Goal: Task Accomplishment & Management: Manage account settings

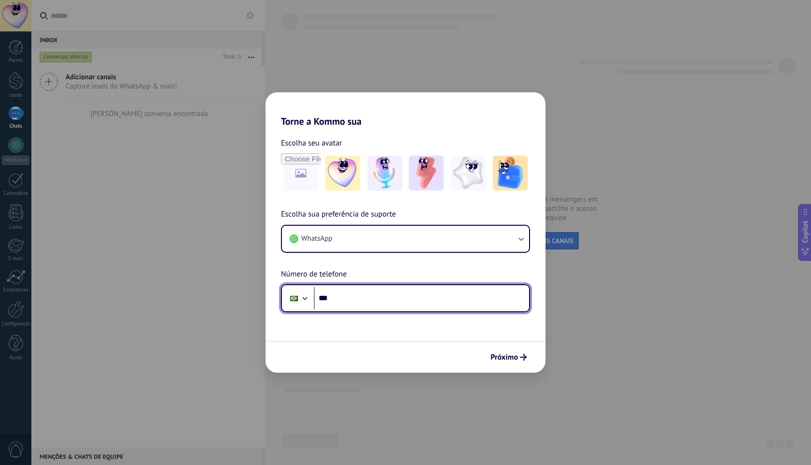
click at [345, 296] on input "***" at bounding box center [421, 298] width 215 height 22
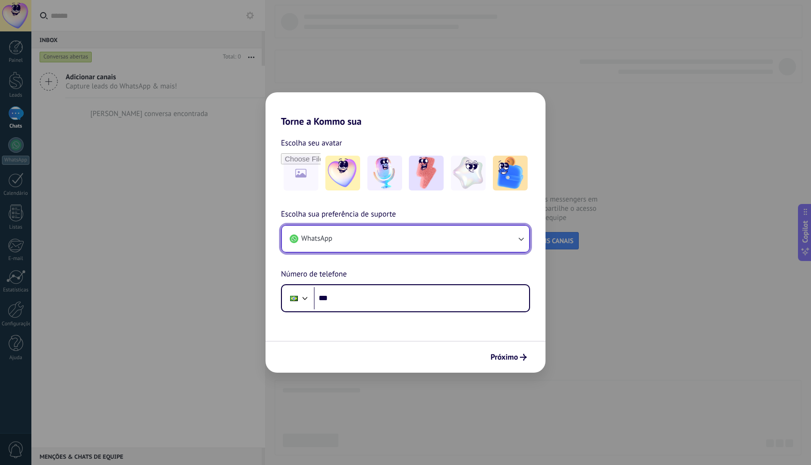
click at [426, 230] on button "WhatsApp" at bounding box center [405, 239] width 247 height 26
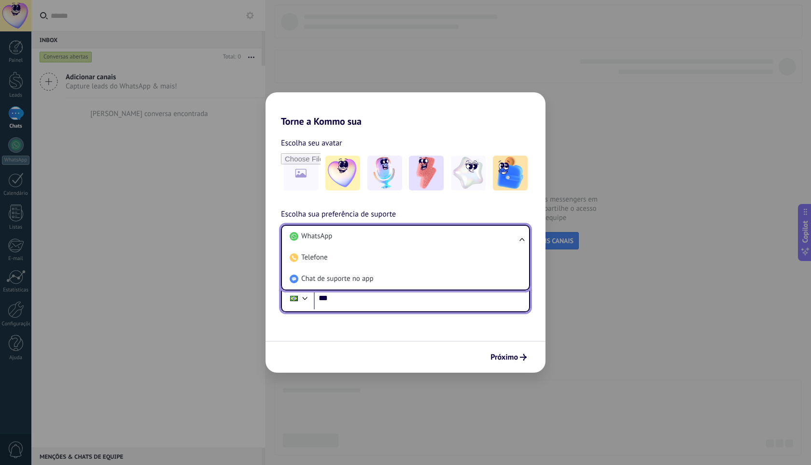
click at [352, 298] on input "***" at bounding box center [421, 298] width 215 height 22
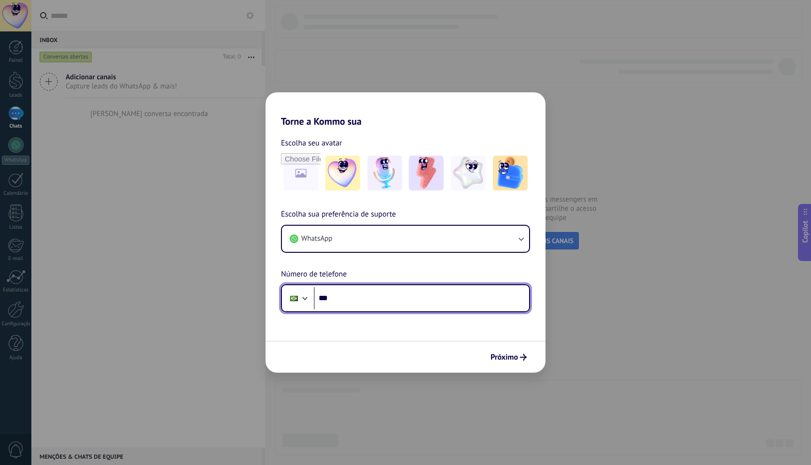
click at [352, 298] on input "***" at bounding box center [421, 298] width 215 height 22
type input "**********"
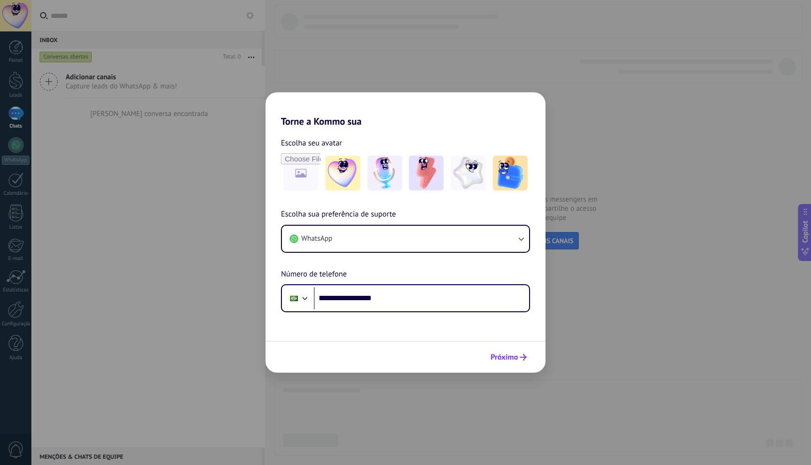
click at [505, 359] on span "Próximo" at bounding box center [505, 357] width 28 height 7
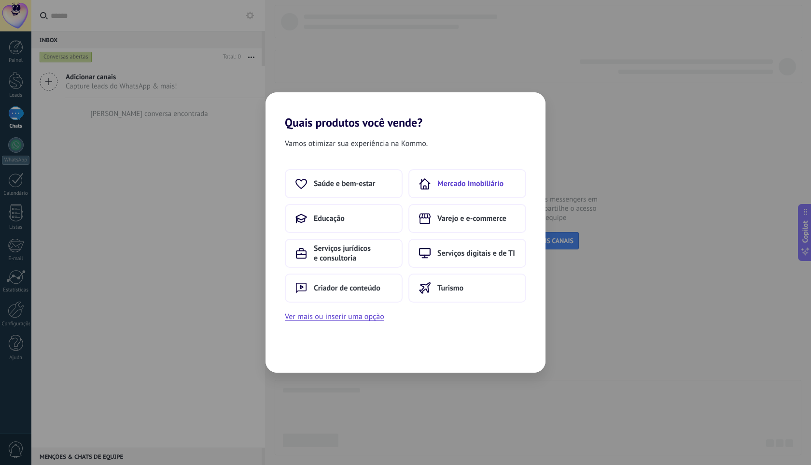
click at [488, 178] on button "Mercado Imobiliário" at bounding box center [468, 183] width 118 height 29
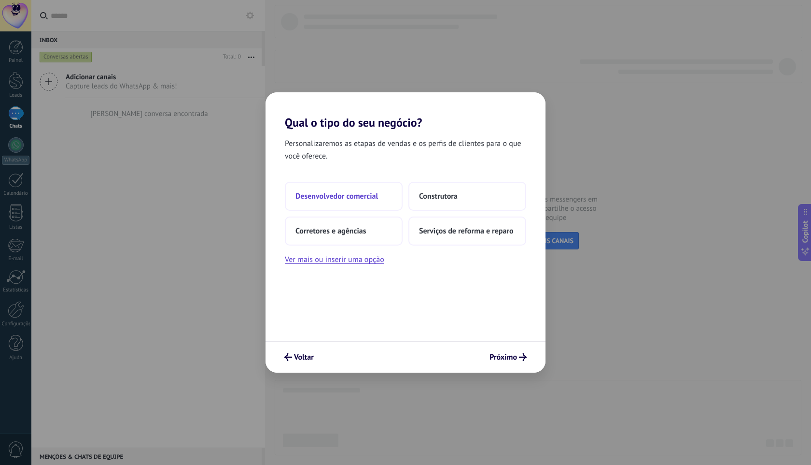
click at [394, 198] on button "Desenvolvedor comercial" at bounding box center [344, 196] width 118 height 29
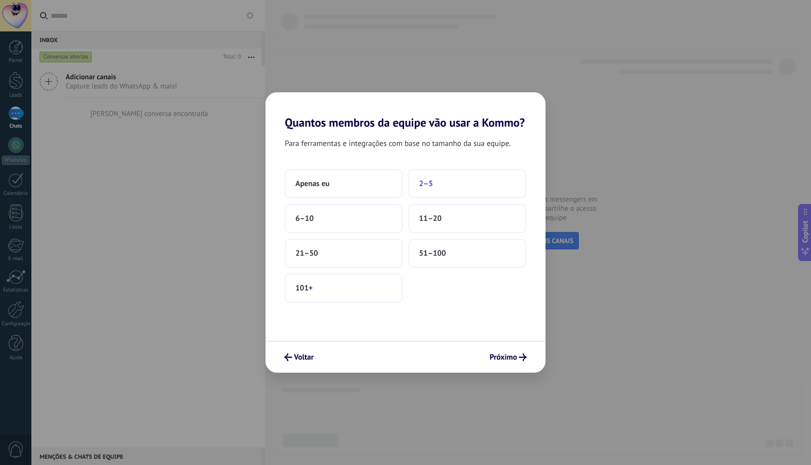
click at [451, 182] on button "2–5" at bounding box center [468, 183] width 118 height 29
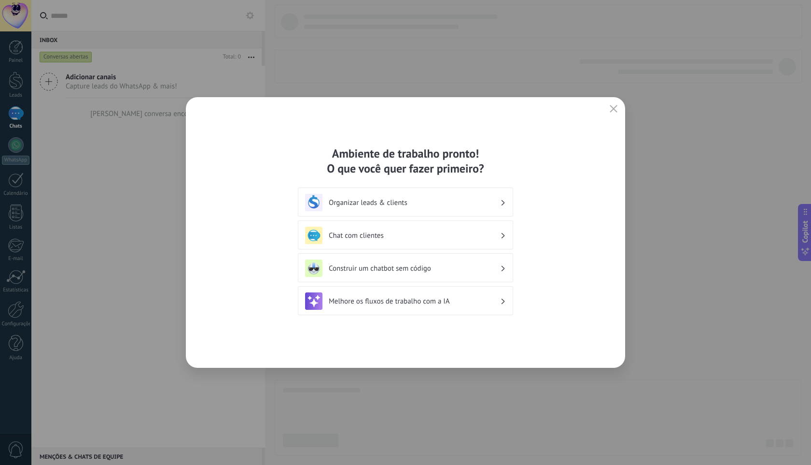
click at [385, 209] on div "Organizar leads & clients" at bounding box center [405, 202] width 201 height 17
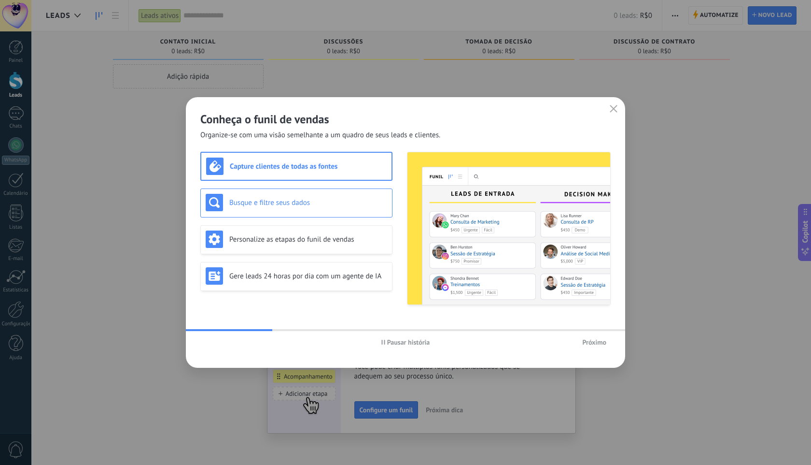
click at [282, 211] on div "Busque e filtre seus dados" at bounding box center [297, 202] width 182 height 17
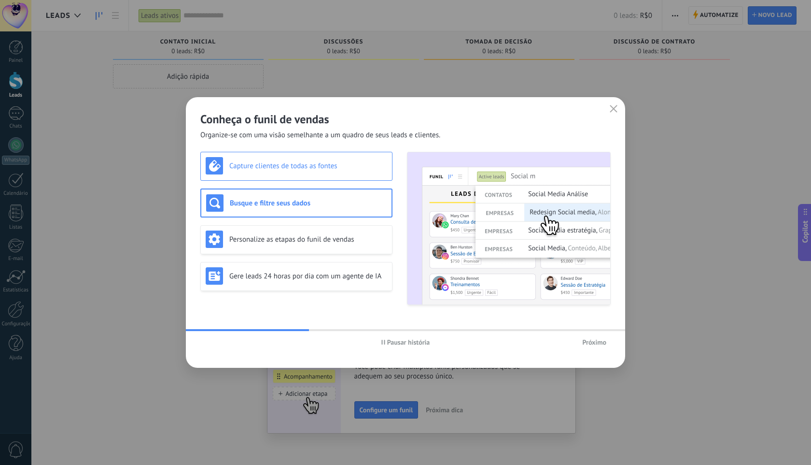
click at [334, 178] on div "Capture clientes de todas as fontes" at bounding box center [296, 166] width 192 height 29
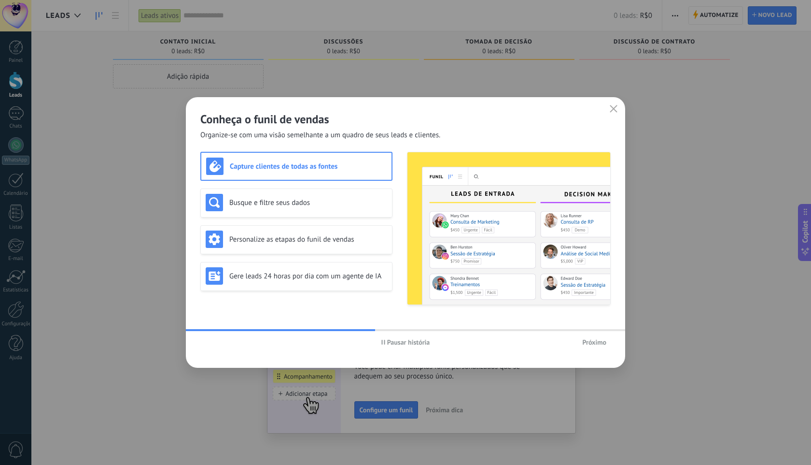
click at [588, 336] on button "Próximo" at bounding box center [594, 342] width 33 height 14
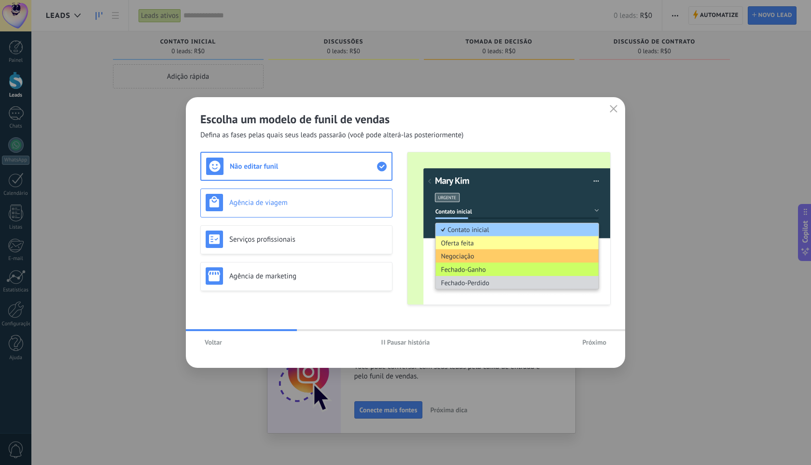
click at [340, 197] on div "Agência de viagem" at bounding box center [297, 202] width 182 height 17
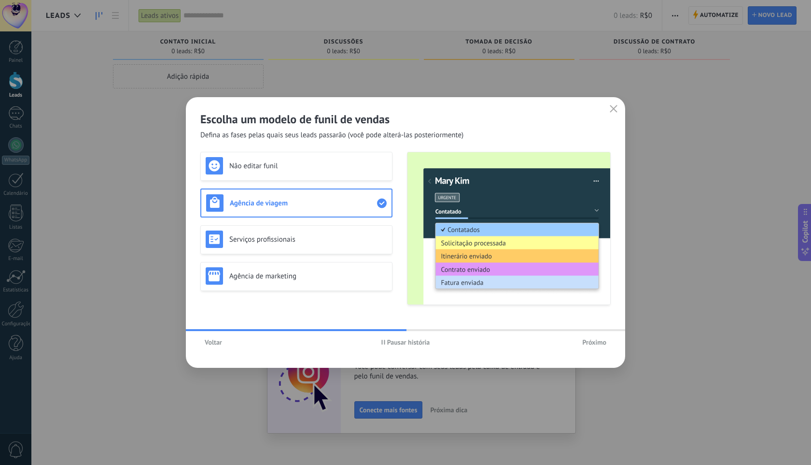
click at [606, 340] on span "Próximo" at bounding box center [594, 342] width 24 height 7
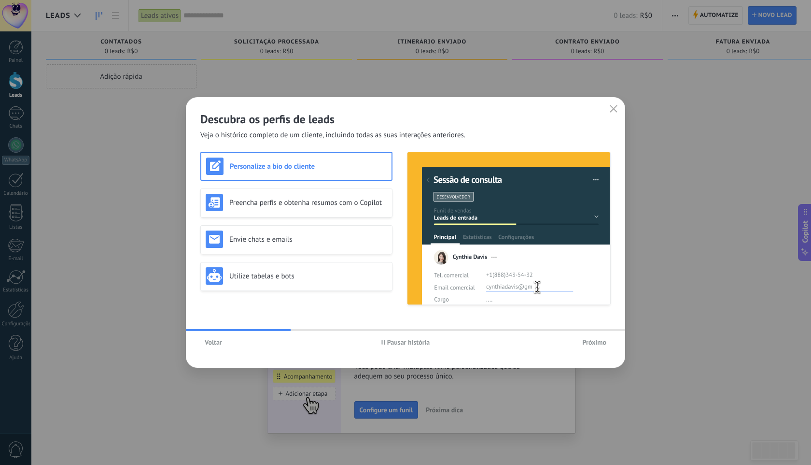
click at [596, 344] on span "Próximo" at bounding box center [594, 342] width 24 height 7
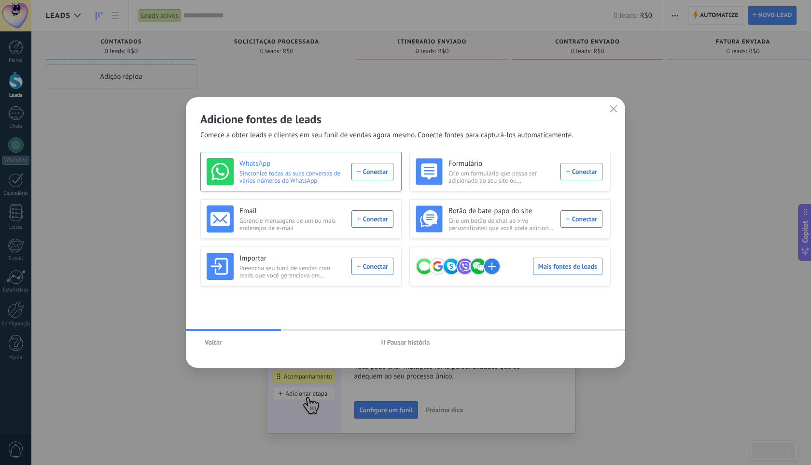
click at [380, 176] on div "WhatsApp Sincronize todas as suas conversas de vários números do WhatsApp Conec…" at bounding box center [300, 171] width 187 height 27
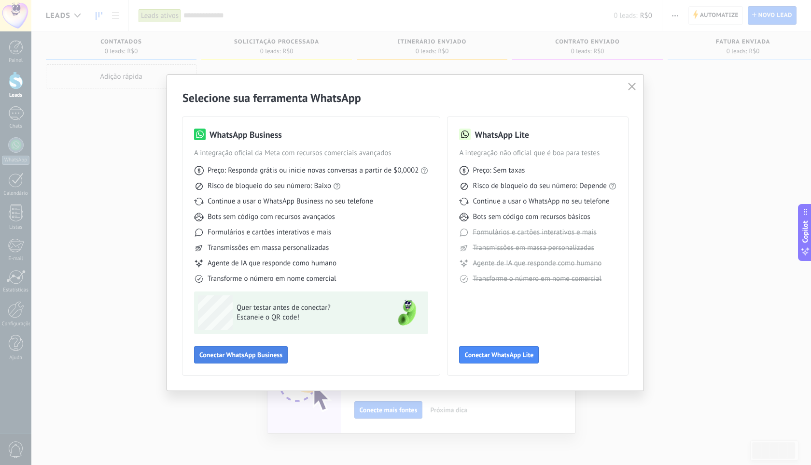
click at [249, 354] on span "Conectar WhatsApp Business" at bounding box center [240, 354] width 83 height 7
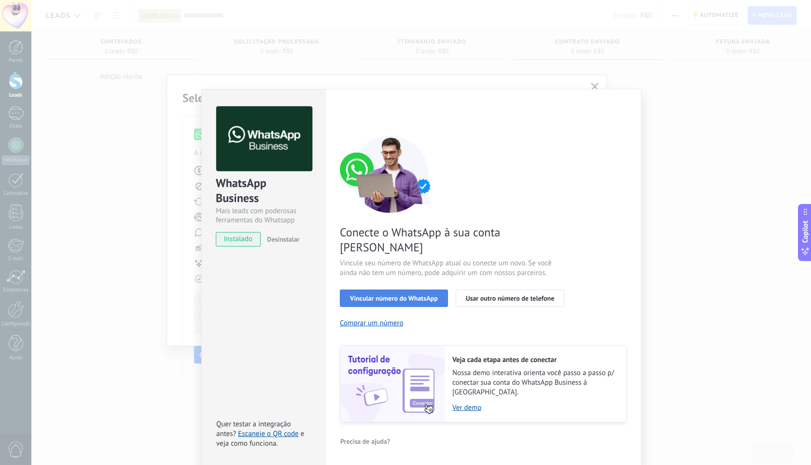
click at [411, 289] on button "Vincular número do WhatsApp" at bounding box center [394, 297] width 108 height 17
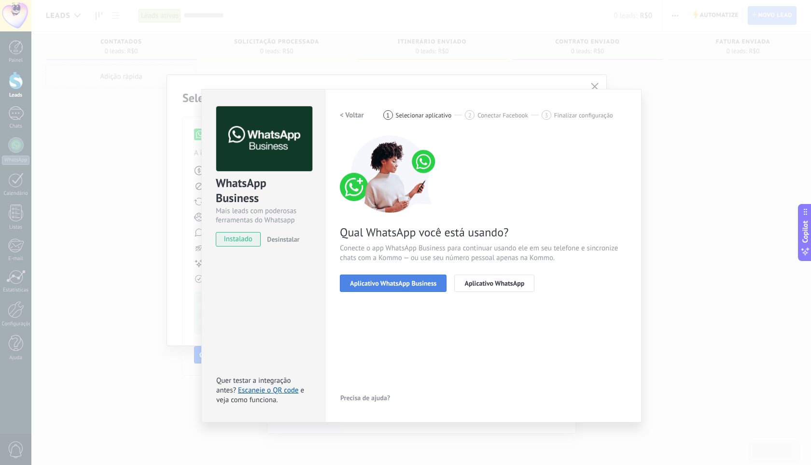
click at [428, 286] on span "Aplicativo WhatsApp Business" at bounding box center [393, 283] width 86 height 7
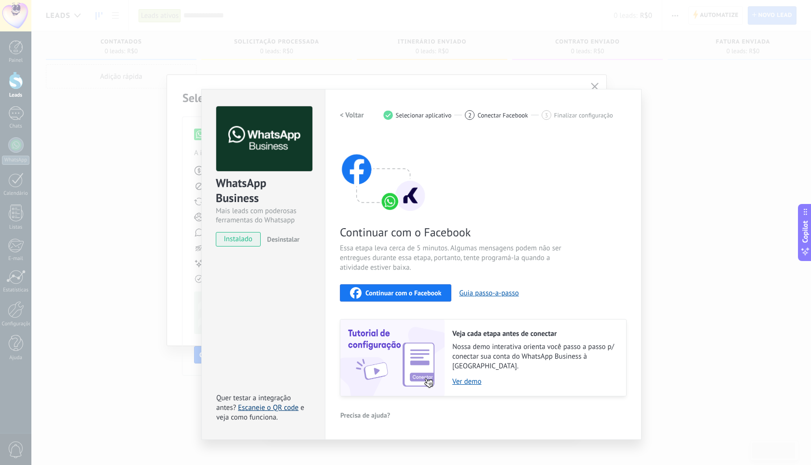
click at [284, 403] on link "Escaneie o QR code" at bounding box center [268, 407] width 60 height 9
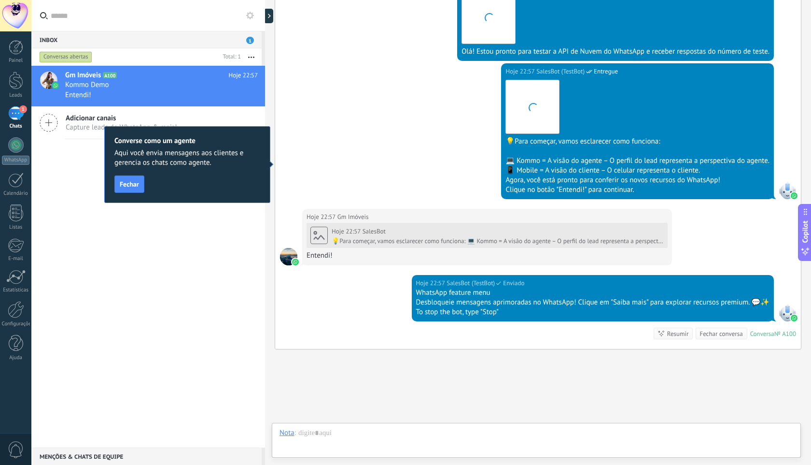
scroll to position [268, 0]
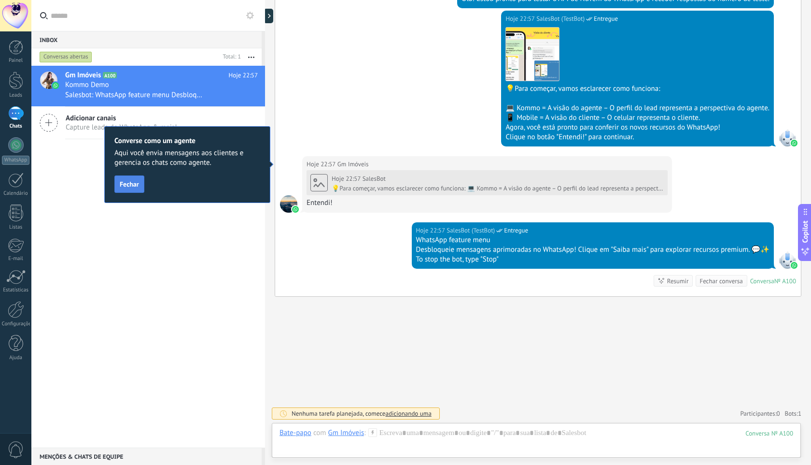
click at [129, 187] on span "Fechar" at bounding box center [129, 184] width 19 height 7
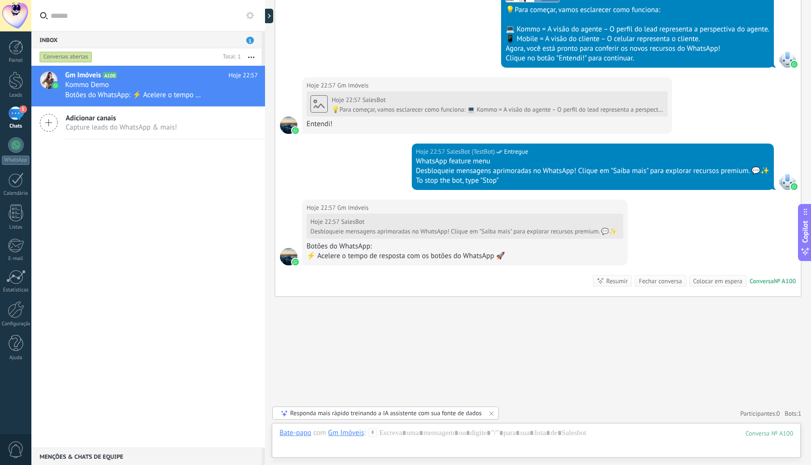
scroll to position [489, 0]
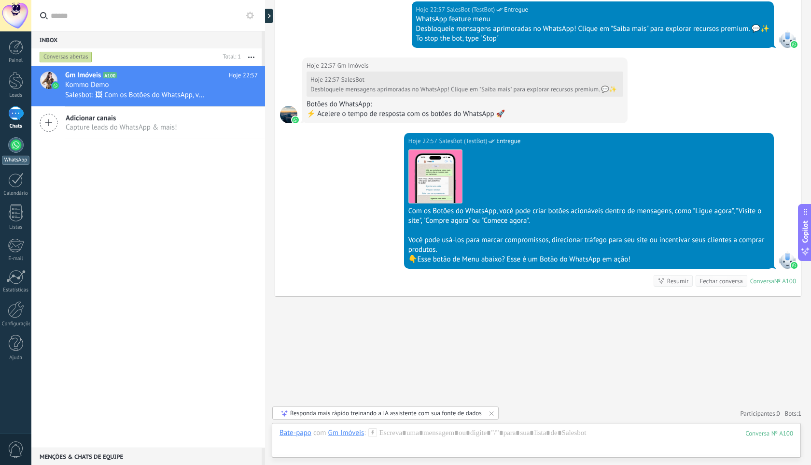
click at [21, 147] on div at bounding box center [15, 144] width 15 height 15
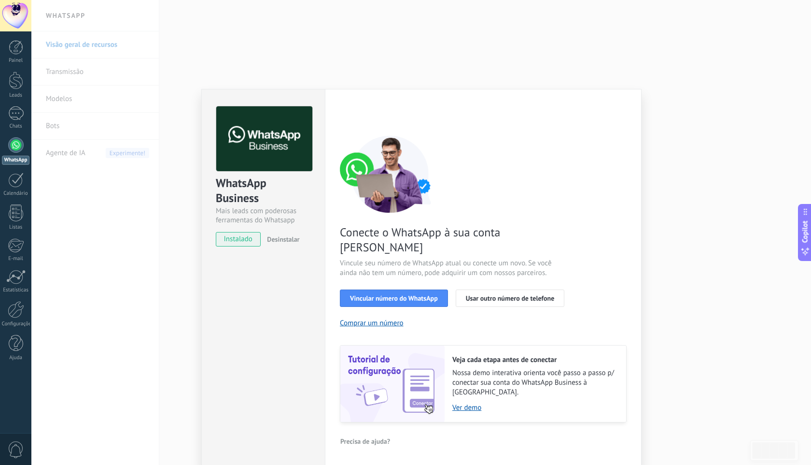
click at [698, 324] on div "WhatsApp Business Mais leads com poderosas ferramentas do Whatsapp instalado De…" at bounding box center [421, 232] width 780 height 465
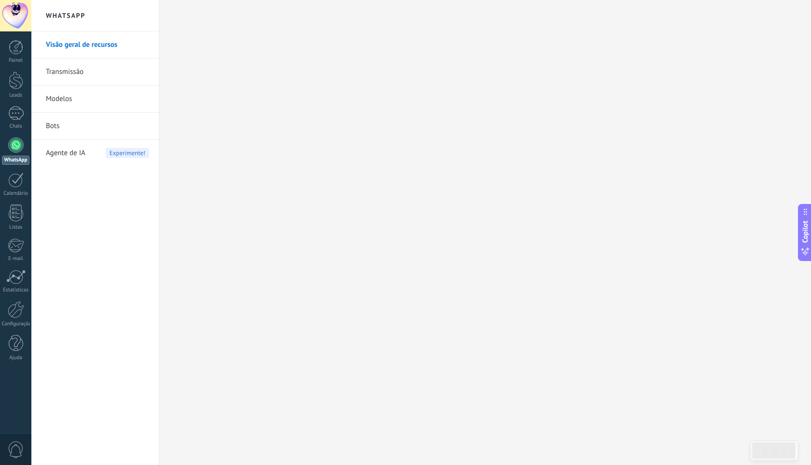
click at [57, 129] on link "Bots" at bounding box center [97, 126] width 103 height 27
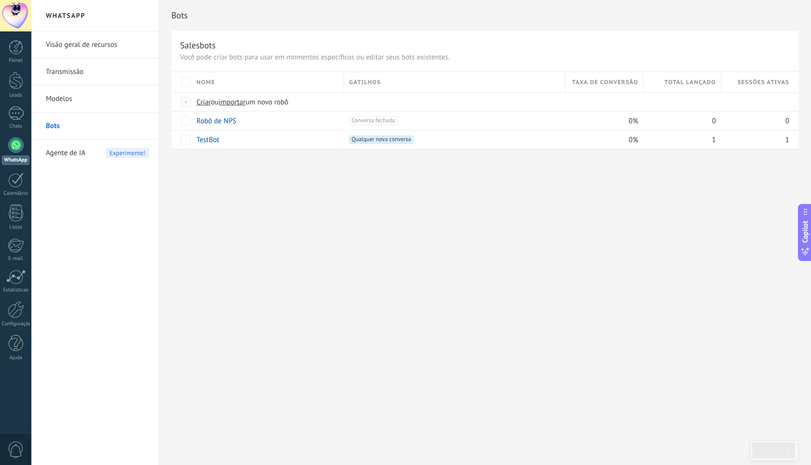
click at [81, 155] on span "Agente de IA" at bounding box center [66, 153] width 40 height 27
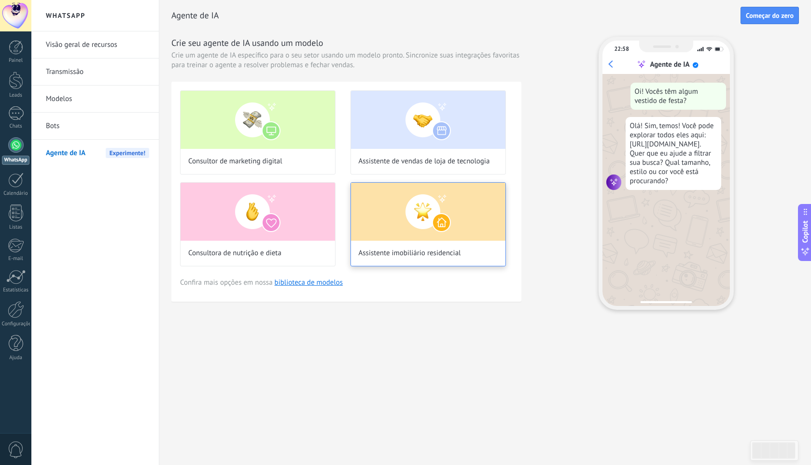
click at [446, 224] on img at bounding box center [428, 212] width 155 height 58
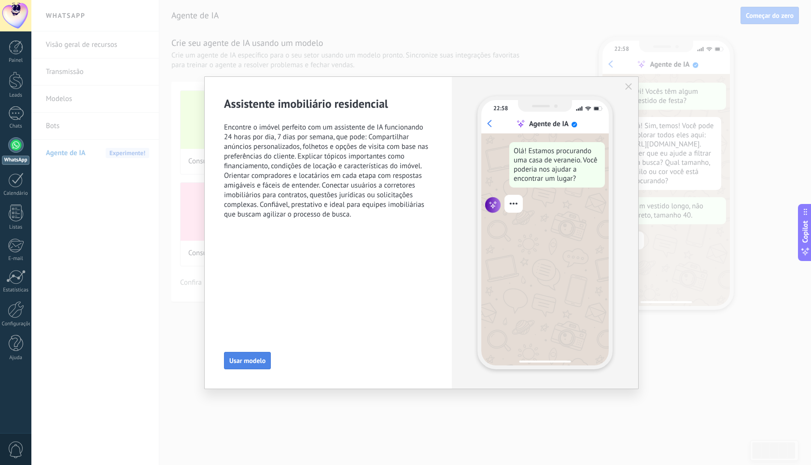
click at [262, 359] on span "Usar modelo" at bounding box center [247, 360] width 36 height 7
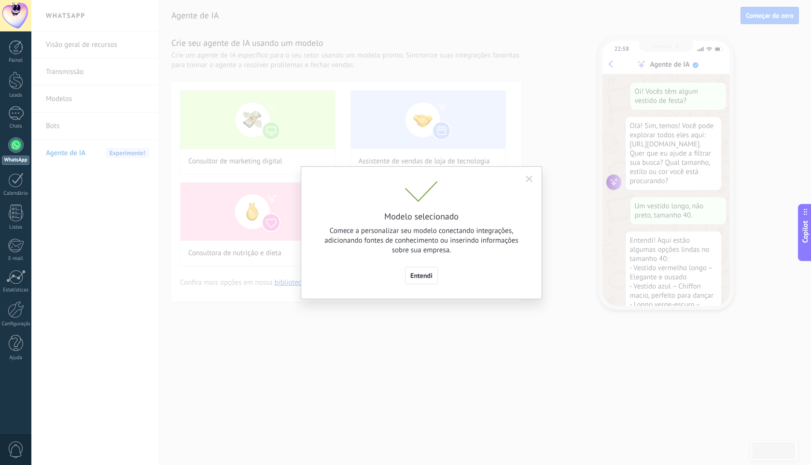
scroll to position [34, 0]
click at [425, 277] on span "Entendi" at bounding box center [422, 275] width 22 height 7
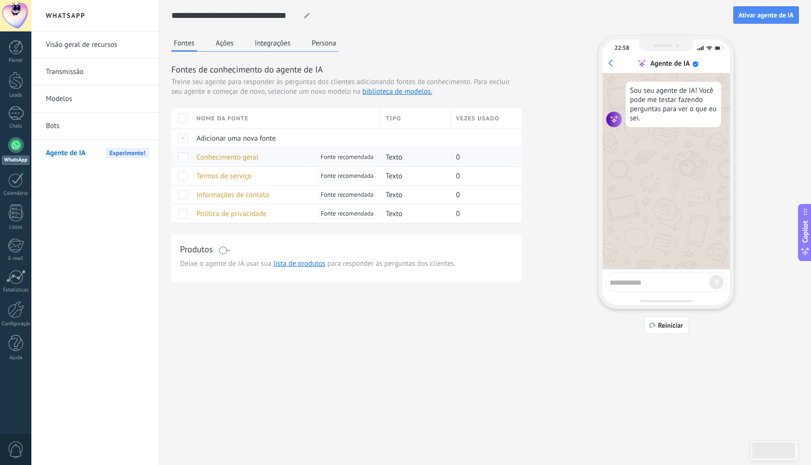
click at [251, 158] on span "Conhecimento geral" at bounding box center [228, 157] width 62 height 9
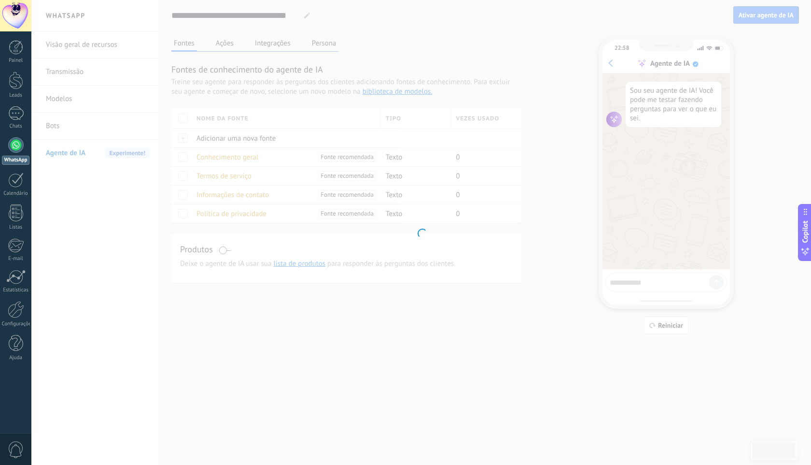
type input "**********"
type textarea "**********"
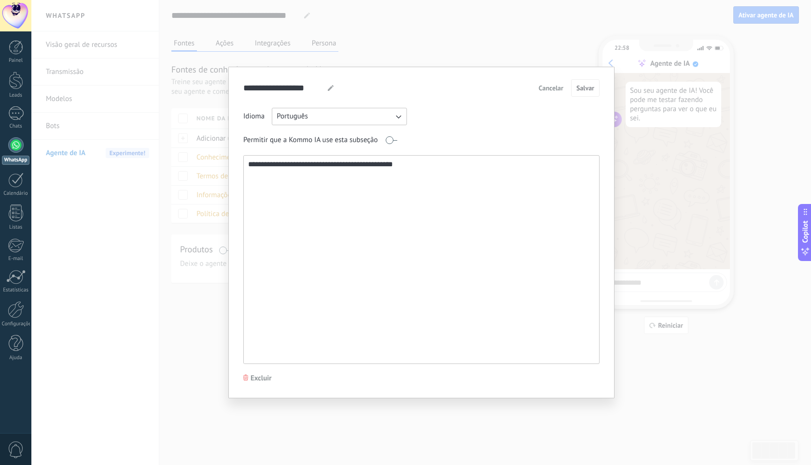
click at [381, 121] on button "Português" at bounding box center [339, 116] width 135 height 17
click at [464, 131] on div "**********" at bounding box center [421, 236] width 356 height 256
click at [564, 87] on button "Cancelar" at bounding box center [551, 88] width 33 height 14
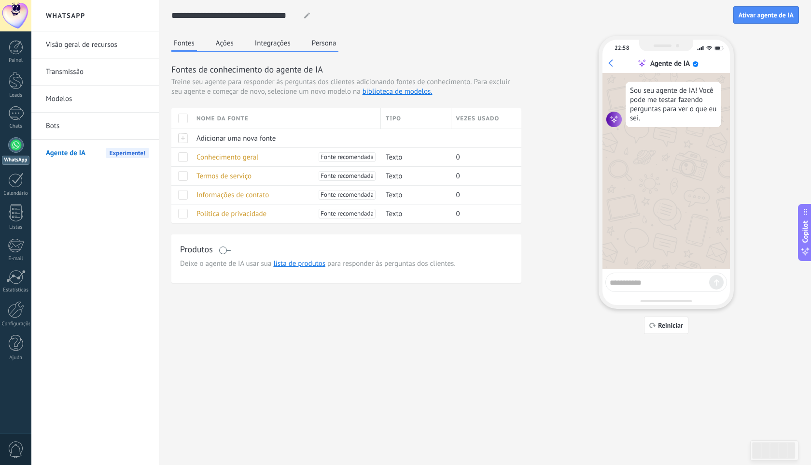
click at [236, 46] on div "Fontes Ações Integrações Persona" at bounding box center [254, 44] width 167 height 16
click at [229, 45] on button "Ações" at bounding box center [224, 43] width 23 height 14
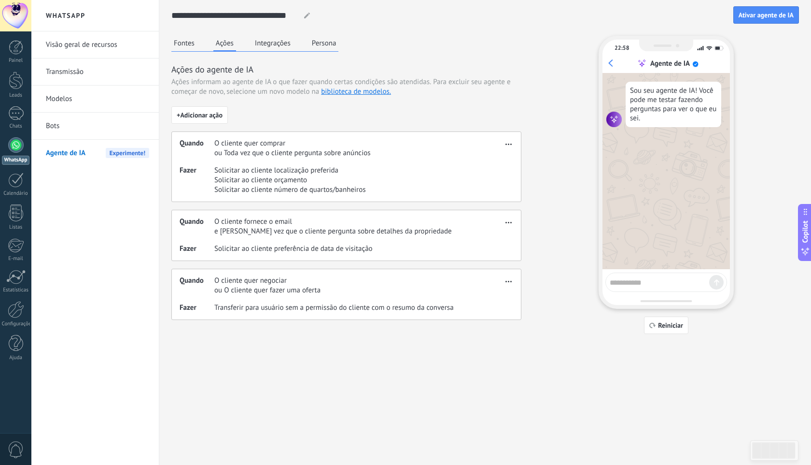
click at [272, 43] on button "Integrações" at bounding box center [273, 43] width 41 height 14
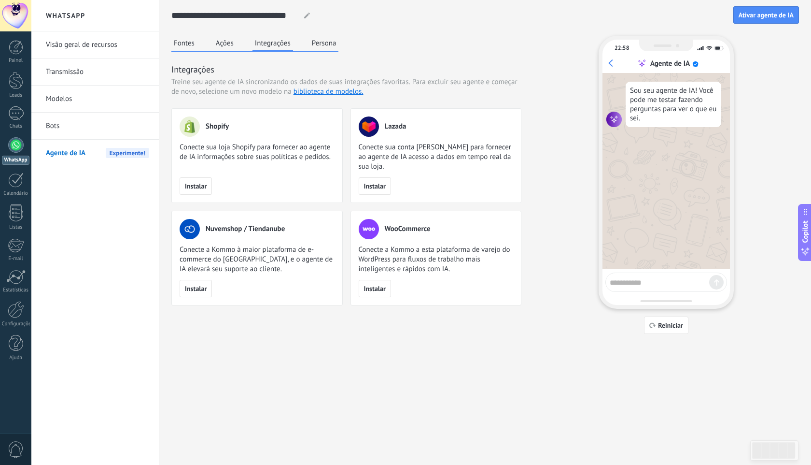
click at [318, 46] on button "Persona" at bounding box center [324, 43] width 29 height 14
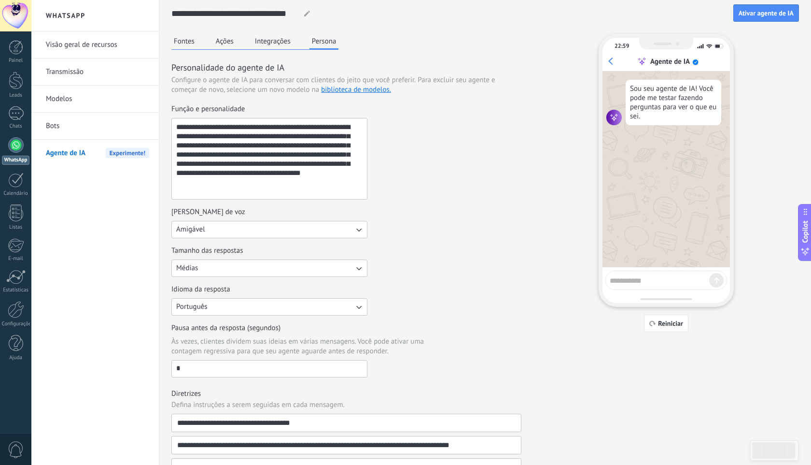
scroll to position [0, 0]
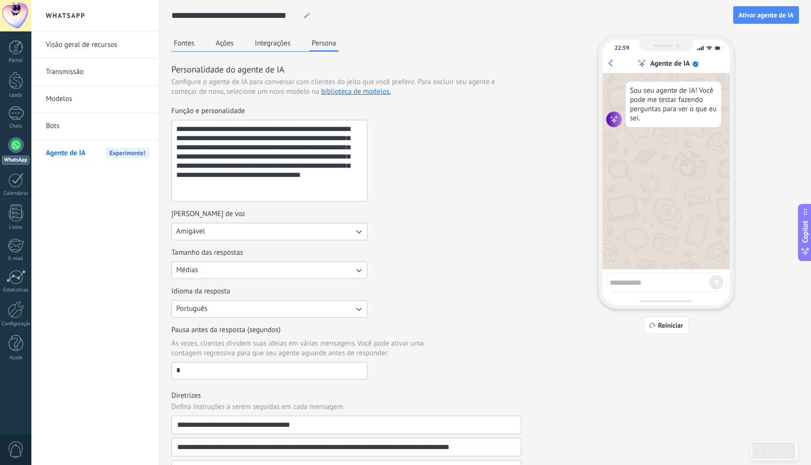
click at [68, 52] on link "Visão geral de recursos" at bounding box center [97, 44] width 103 height 27
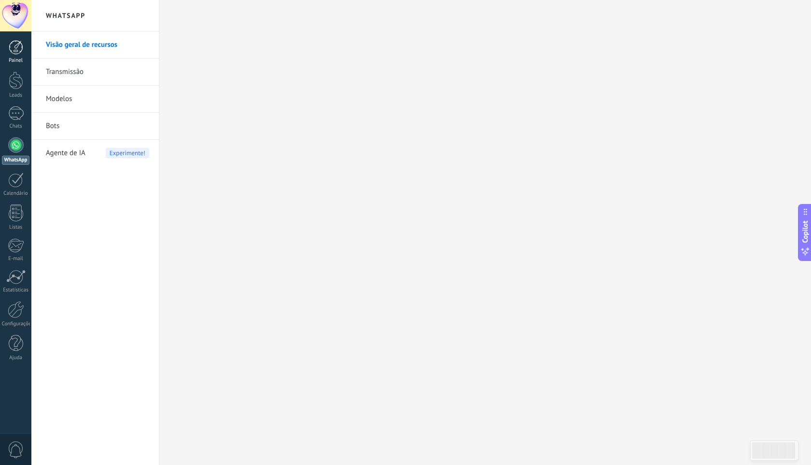
click at [15, 51] on div at bounding box center [16, 47] width 14 height 14
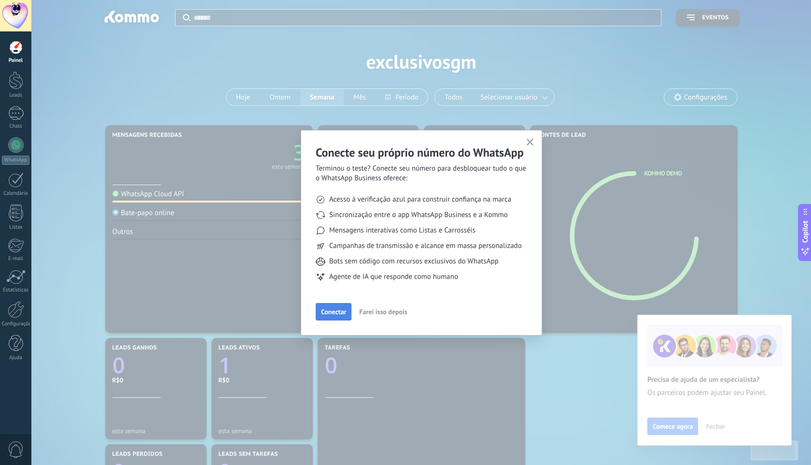
click at [341, 312] on span "Conectar" at bounding box center [333, 311] width 25 height 7
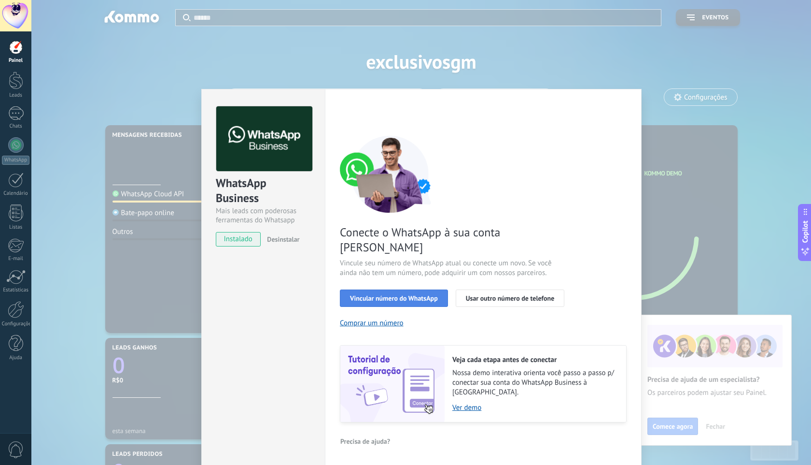
click at [401, 295] on span "Vincular número do WhatsApp" at bounding box center [394, 298] width 88 height 7
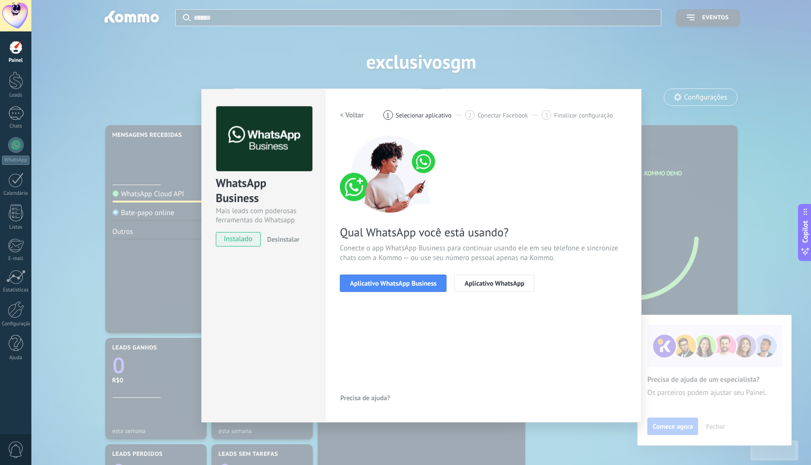
click at [401, 284] on span "Aplicativo WhatsApp Business" at bounding box center [393, 283] width 86 height 7
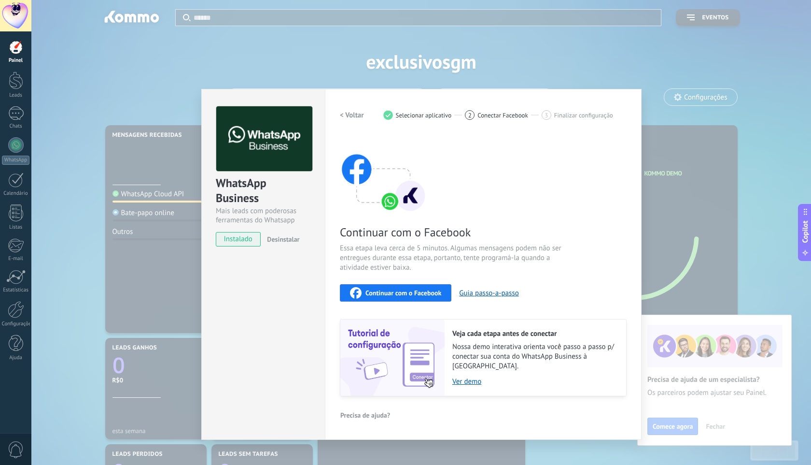
click at [401, 284] on button "Continuar com o Facebook" at bounding box center [396, 292] width 112 height 17
click at [525, 120] on div "< Voltar 1 Selecionar aplicativo 2 Conectar Facebook 3 Finalizar configuração" at bounding box center [483, 114] width 287 height 17
click at [287, 239] on span "Desinstalar" at bounding box center [283, 239] width 32 height 9
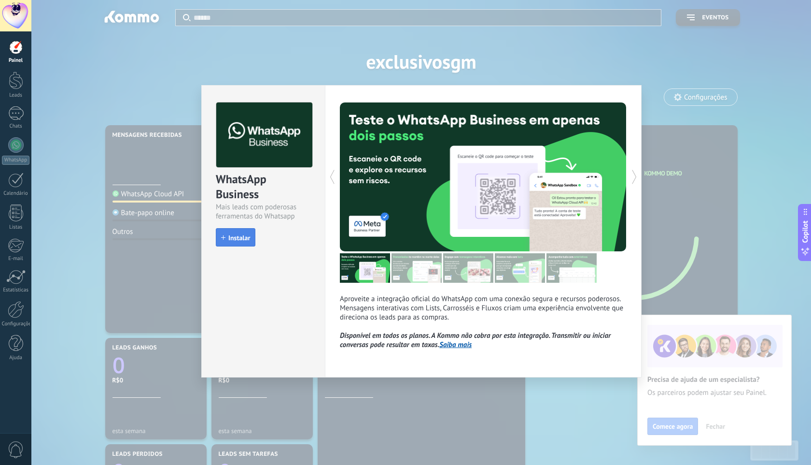
click at [234, 232] on button "Instalar" at bounding box center [236, 237] width 40 height 18
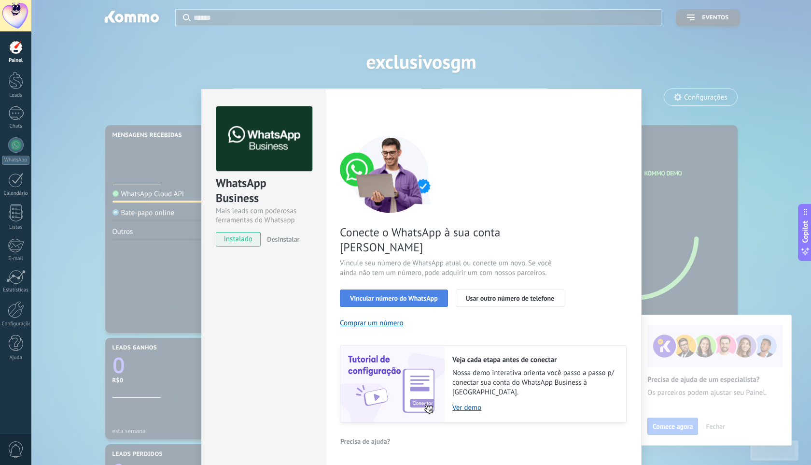
click at [426, 295] on span "Vincular número do WhatsApp" at bounding box center [394, 298] width 88 height 7
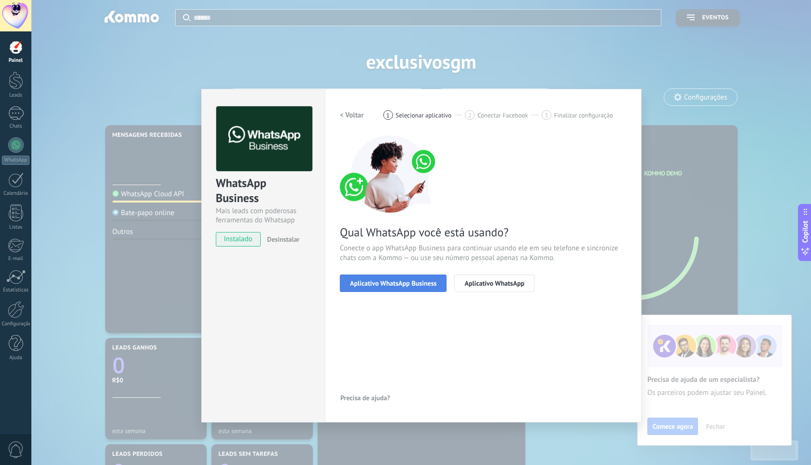
click at [436, 280] on span "Aplicativo WhatsApp Business" at bounding box center [393, 283] width 86 height 7
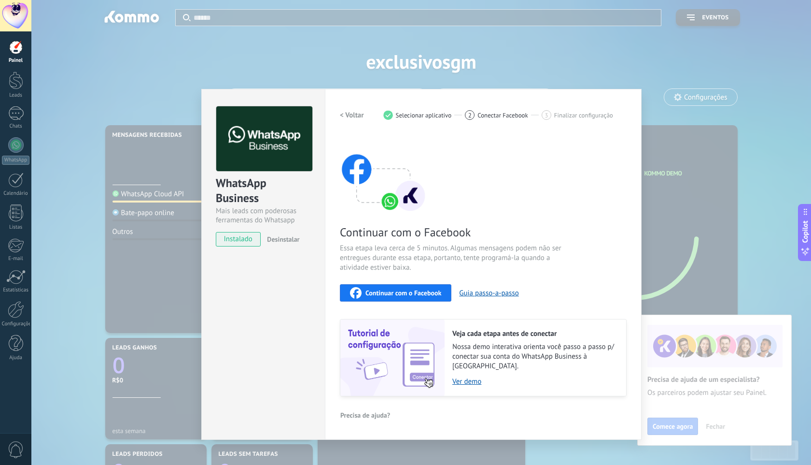
click at [380, 298] on button "Continuar com o Facebook" at bounding box center [396, 292] width 112 height 17
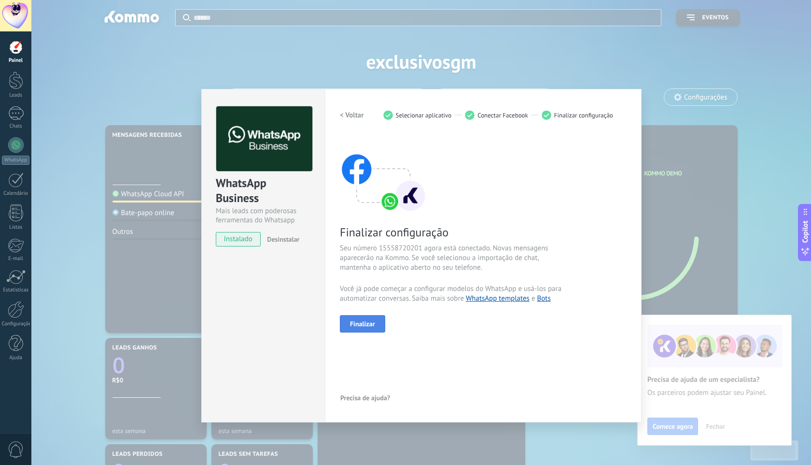
click at [372, 324] on span "Finalizar" at bounding box center [362, 323] width 25 height 7
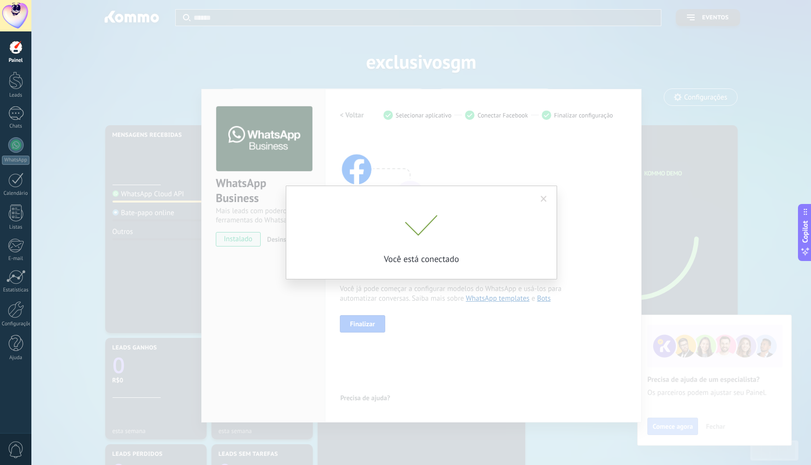
click at [542, 200] on div "Você está conectado" at bounding box center [421, 232] width 780 height 465
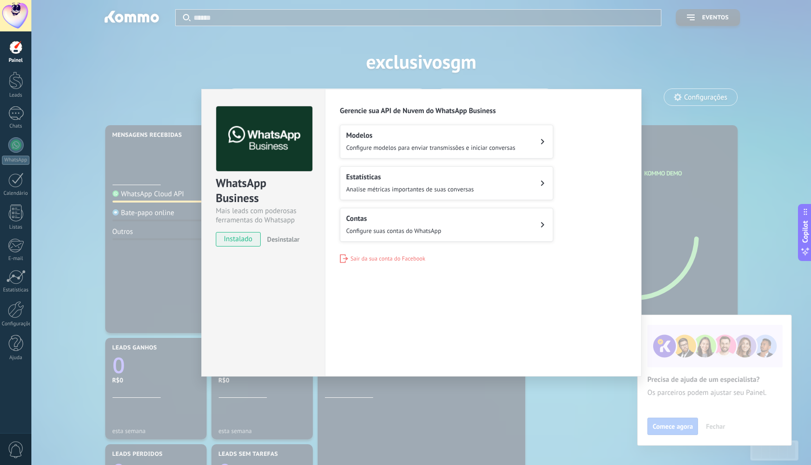
click at [423, 148] on span "Configure modelos para enviar transmissões e iniciar conversas" at bounding box center [430, 147] width 169 height 8
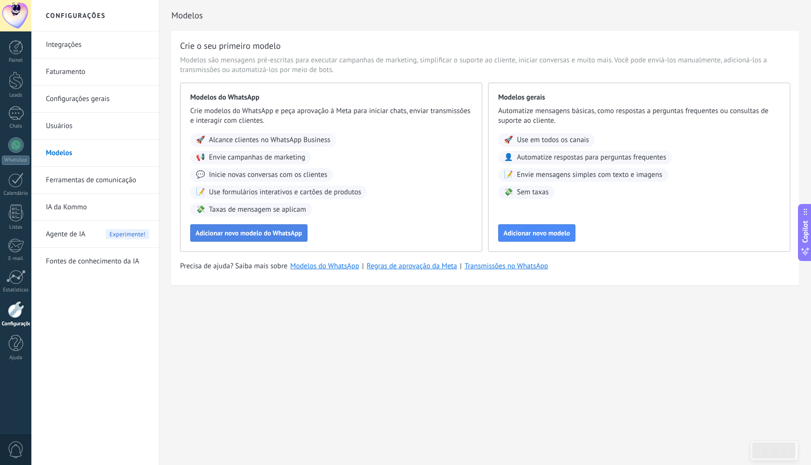
click at [287, 236] on span "Adicionar novo modelo do WhatsApp" at bounding box center [249, 232] width 107 height 7
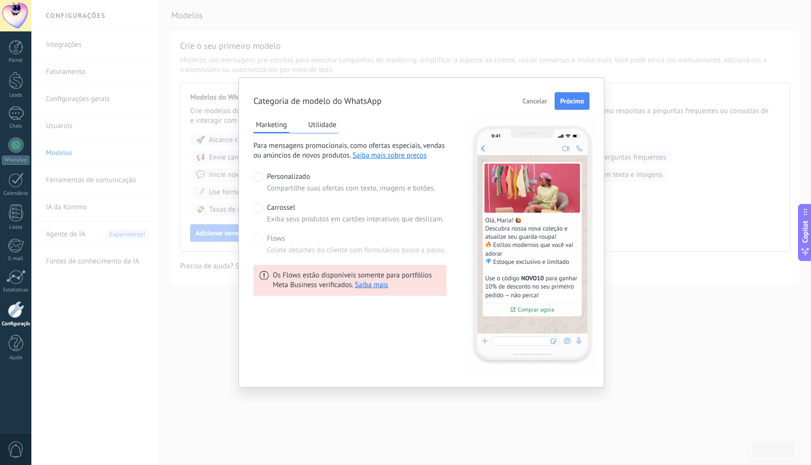
click at [290, 213] on div "Carrossel Exiba seus produtos em cartões interativos que deslizam." at bounding box center [355, 213] width 177 height 21
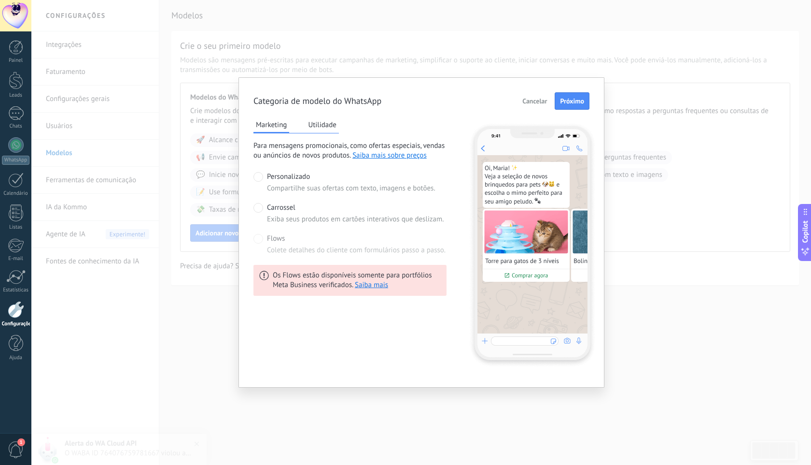
click at [288, 241] on div "Flows Colete detalhes do cliente com formulários passo a passo." at bounding box center [356, 244] width 179 height 21
click at [269, 241] on span "Flows" at bounding box center [276, 239] width 18 height 10
click at [287, 209] on span "Carrossel" at bounding box center [281, 208] width 28 height 10
click at [331, 127] on button "Utilidade" at bounding box center [322, 124] width 33 height 14
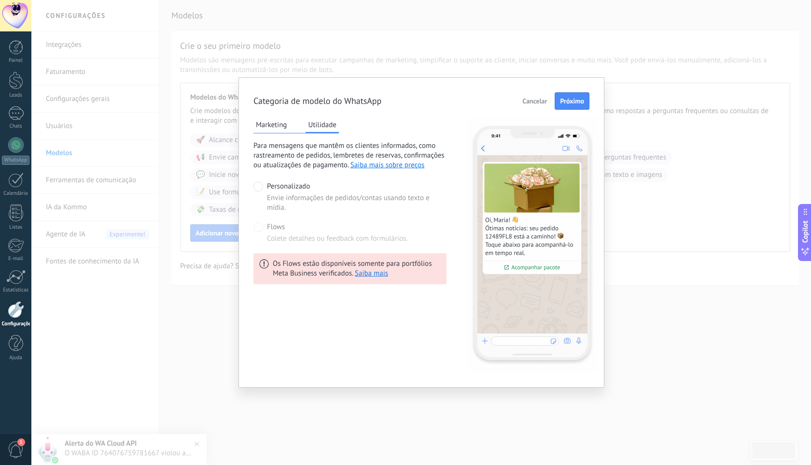
click at [331, 127] on button "Utilidade" at bounding box center [322, 125] width 33 height 16
click at [282, 227] on span "Flows" at bounding box center [276, 227] width 18 height 10
click at [570, 106] on button "Próximo" at bounding box center [572, 100] width 35 height 17
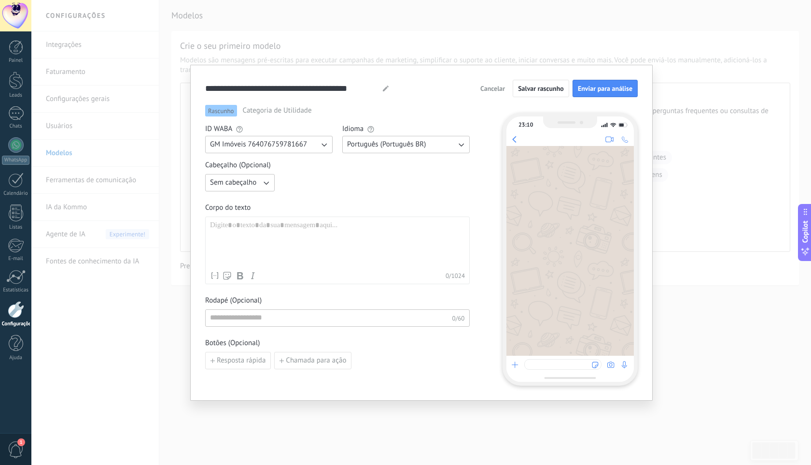
click at [488, 90] on span "Cancelar" at bounding box center [493, 88] width 25 height 7
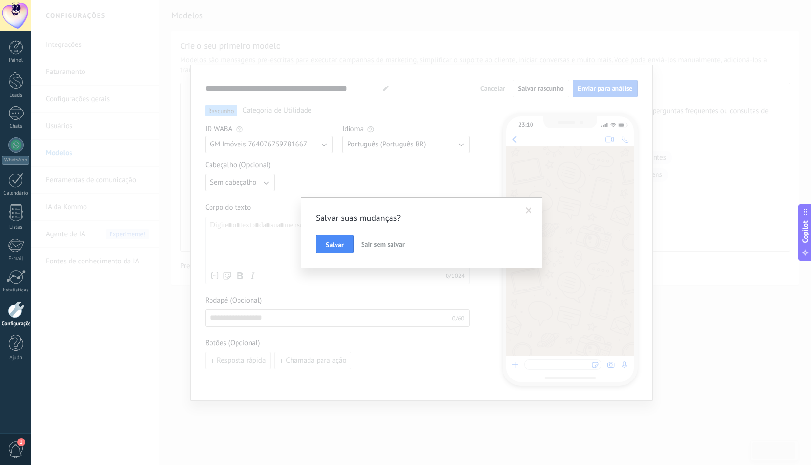
click at [372, 248] on button "Sair sem salvar" at bounding box center [382, 244] width 51 height 18
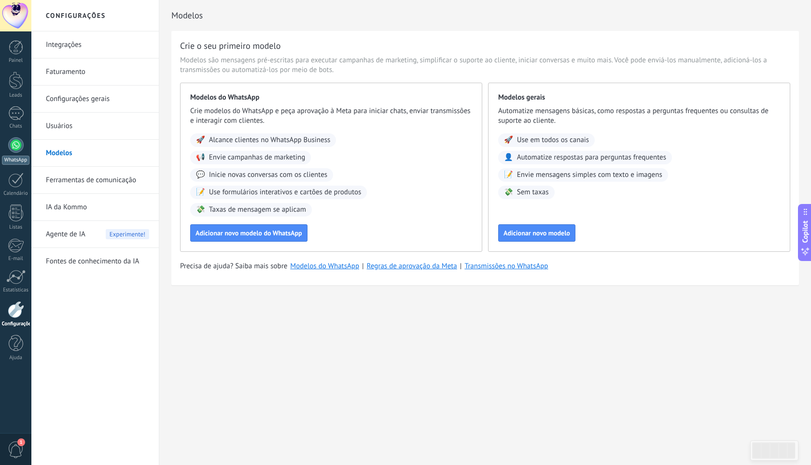
click at [21, 147] on div at bounding box center [15, 144] width 15 height 15
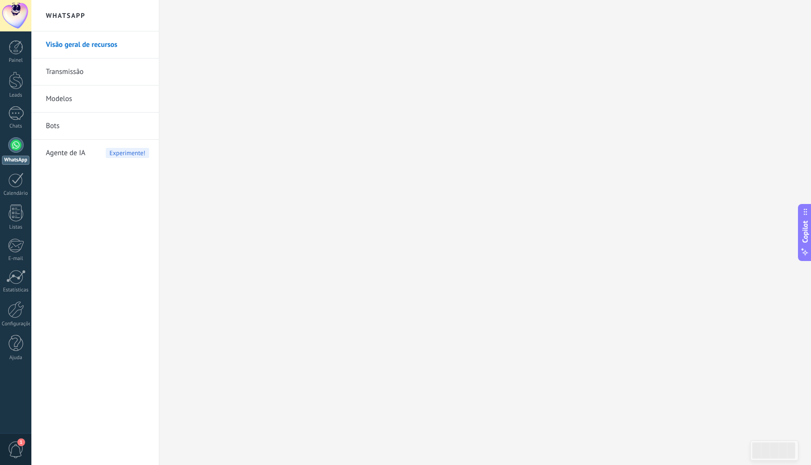
click at [106, 49] on link "Visão geral de recursos" at bounding box center [97, 44] width 103 height 27
click at [59, 154] on span "Agente de IA" at bounding box center [66, 153] width 40 height 27
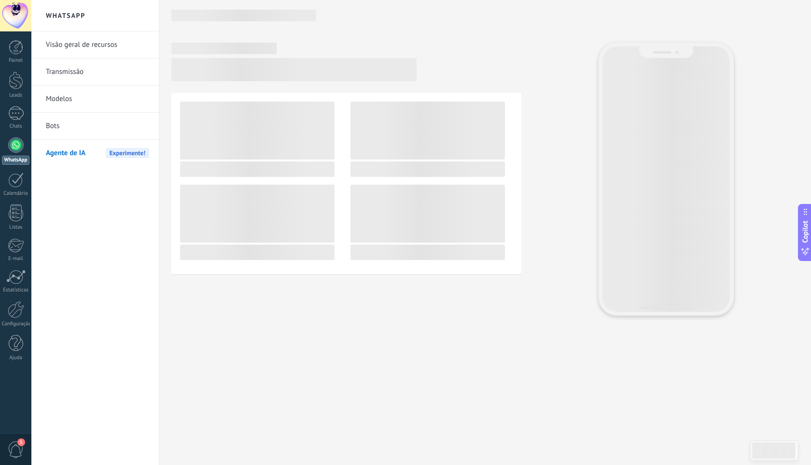
click at [59, 154] on span "Agente de IA" at bounding box center [66, 153] width 40 height 27
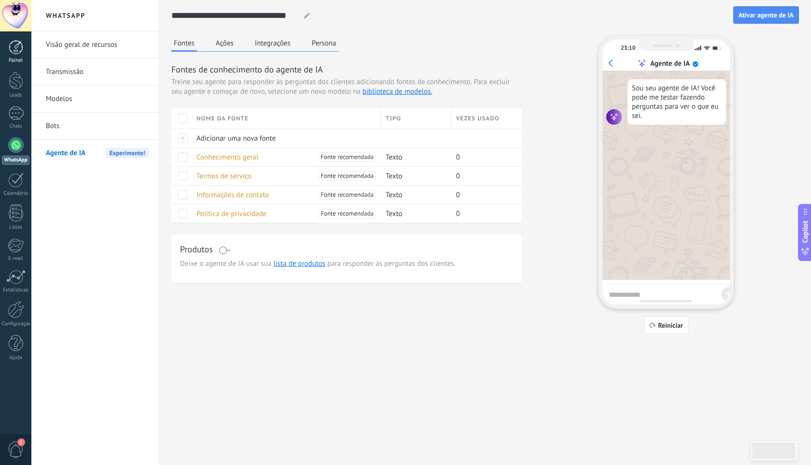
click at [22, 46] on div at bounding box center [16, 47] width 14 height 14
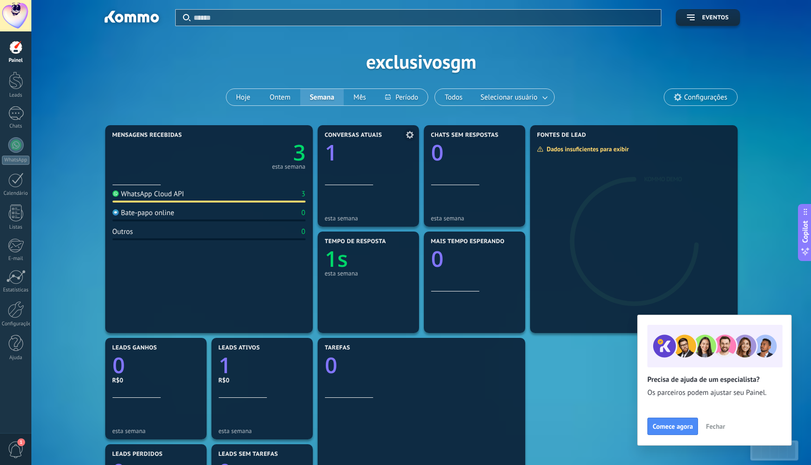
click at [365, 192] on div "esta semana" at bounding box center [368, 203] width 87 height 37
click at [369, 160] on icon "1" at bounding box center [368, 150] width 87 height 22
click at [19, 86] on div at bounding box center [16, 80] width 14 height 18
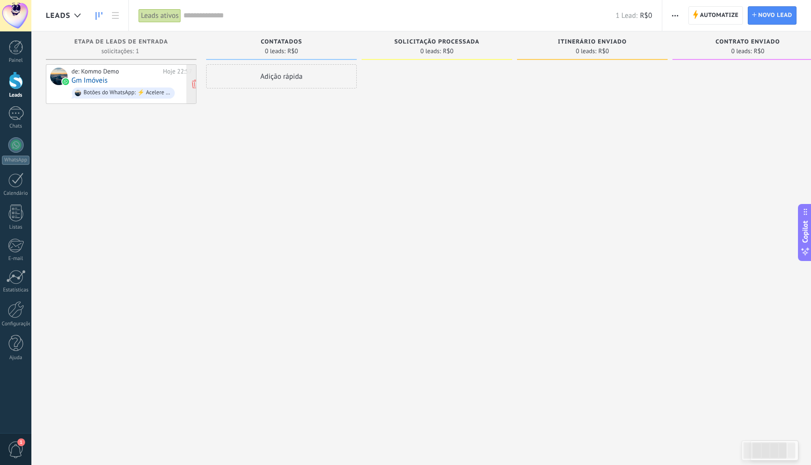
click at [142, 82] on div "de: Kommo Demo Hoje 22:57 Gm Imóveis Botões do WhatsApp: ⚡ Acelere o tempo de r…" at bounding box center [131, 84] width 121 height 33
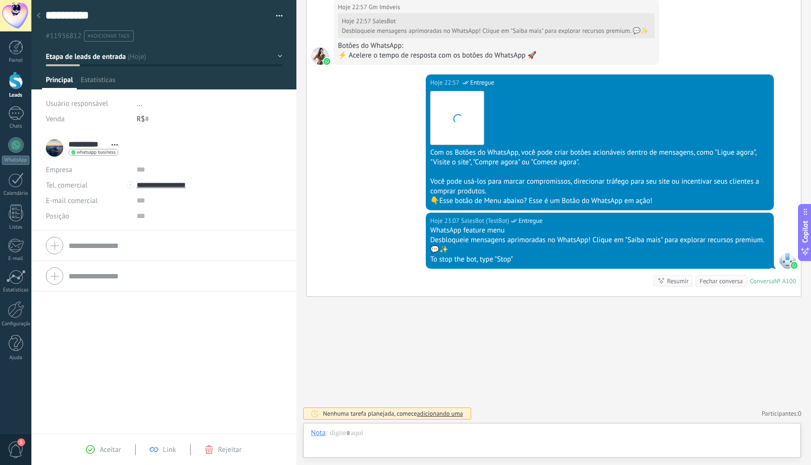
scroll to position [14, 0]
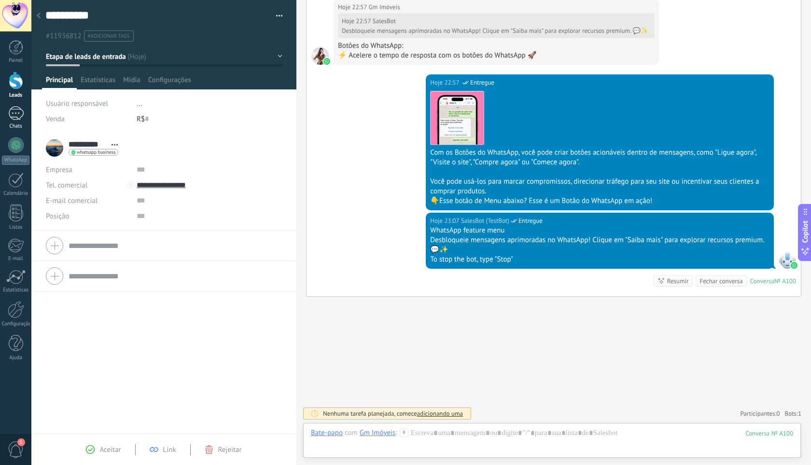
click at [19, 116] on div "1" at bounding box center [15, 113] width 15 height 14
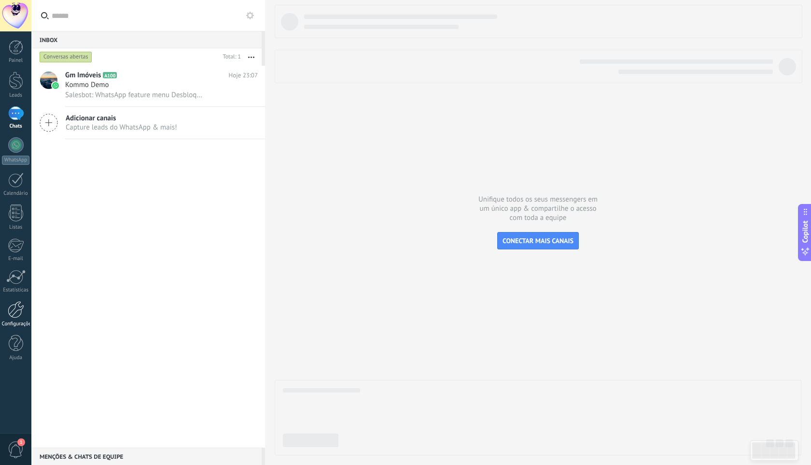
click at [18, 305] on div at bounding box center [16, 309] width 16 height 17
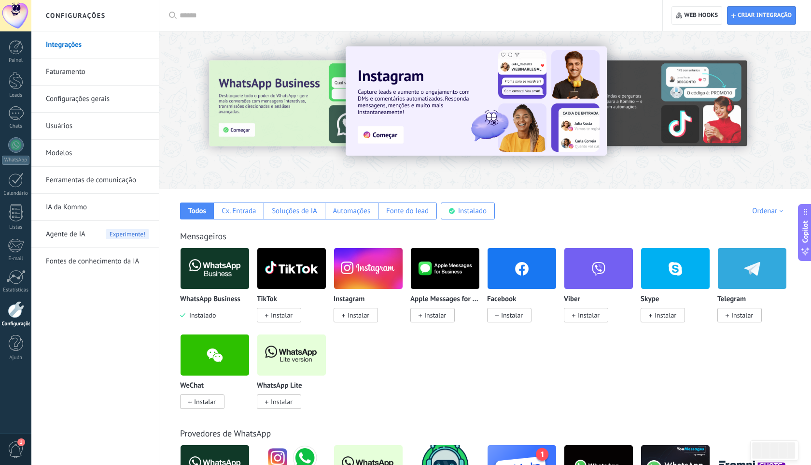
click at [80, 237] on span "Agente de IA" at bounding box center [66, 234] width 40 height 27
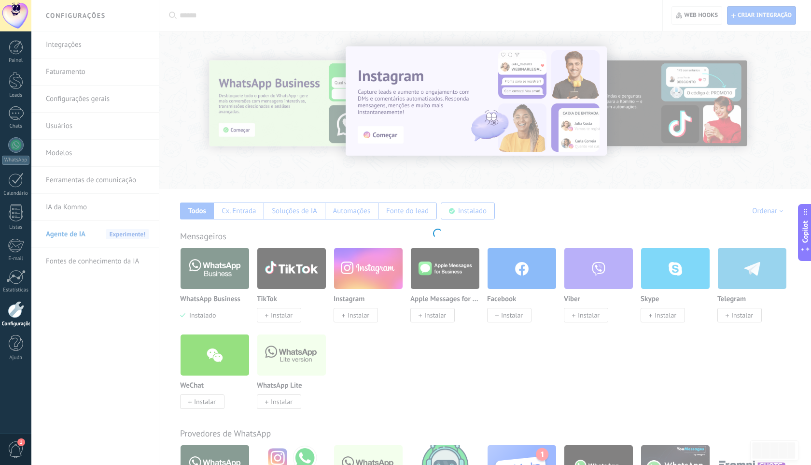
click at [80, 237] on body ".abecls-1,.abecls-2{fill-rule:evenodd}.abecls-2{fill:#fff} .abhcls-1{fill:none}…" at bounding box center [405, 232] width 811 height 465
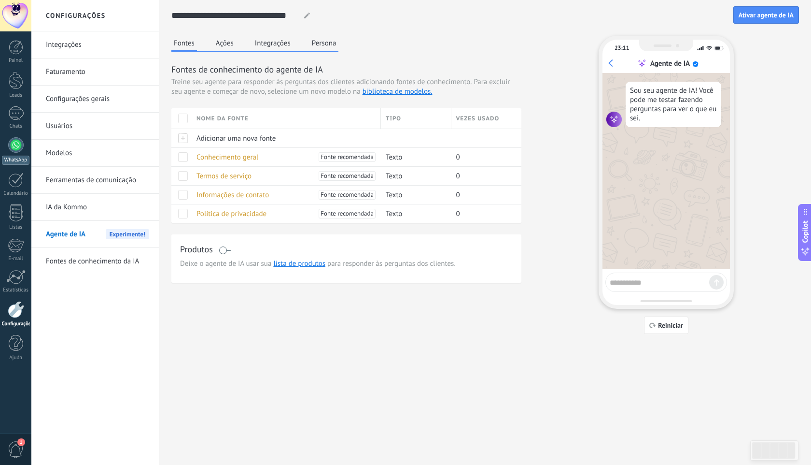
click at [17, 154] on link "WhatsApp" at bounding box center [15, 151] width 31 height 28
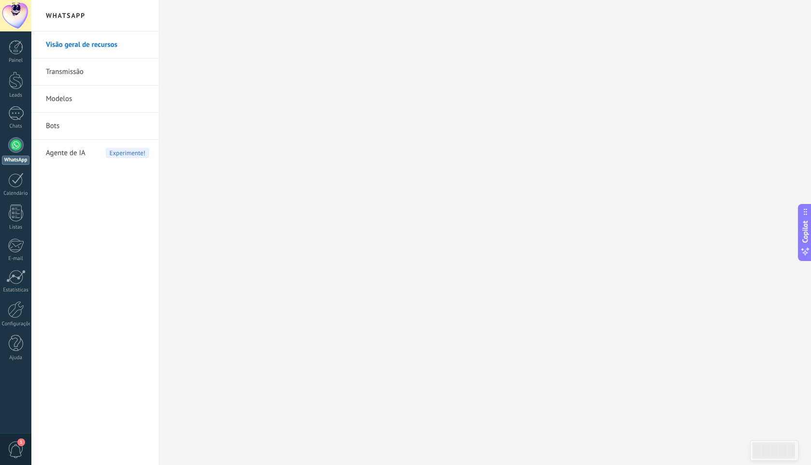
click at [69, 133] on link "Bots" at bounding box center [97, 126] width 103 height 27
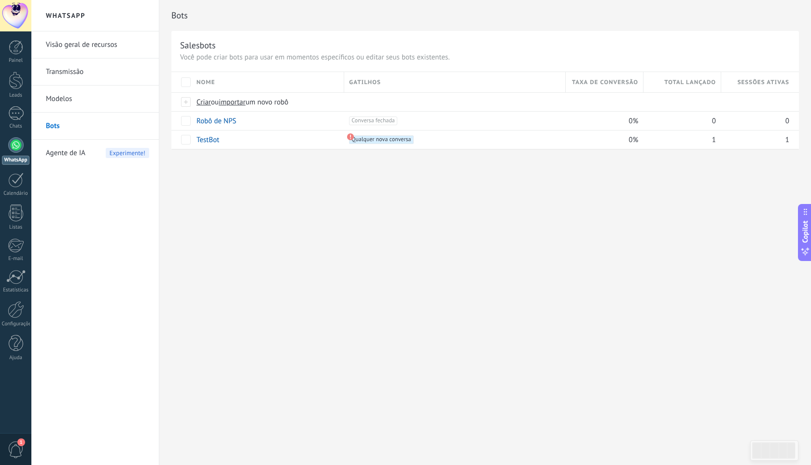
click at [81, 95] on link "Modelos" at bounding box center [97, 98] width 103 height 27
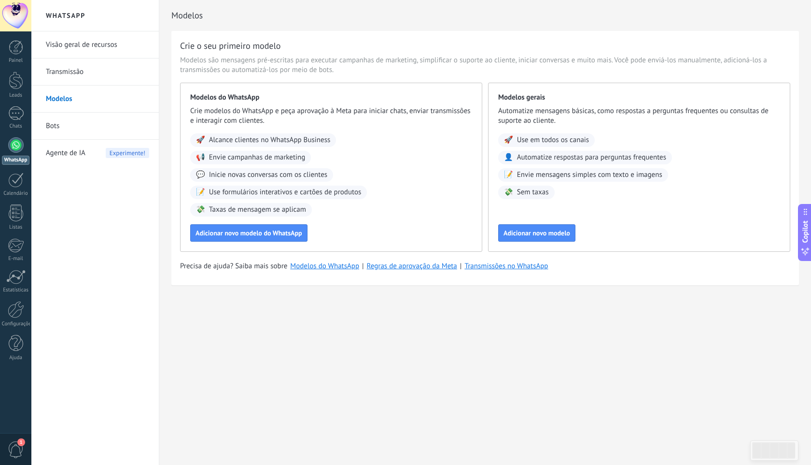
click at [19, 445] on span "1" at bounding box center [16, 449] width 16 height 17
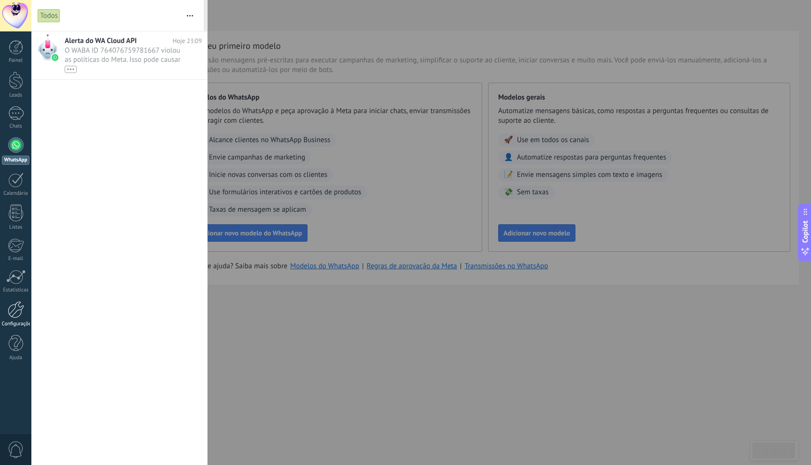
click at [13, 310] on div at bounding box center [16, 309] width 16 height 17
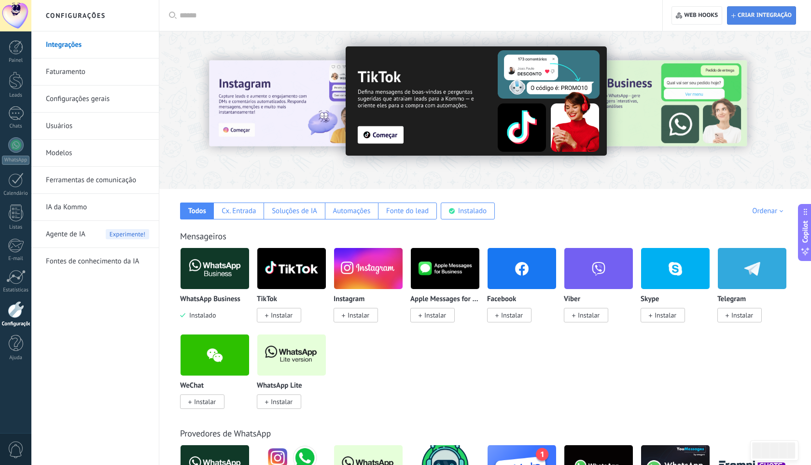
click at [751, 19] on span "Criar integração" at bounding box center [762, 15] width 60 height 17
type textarea "*********"
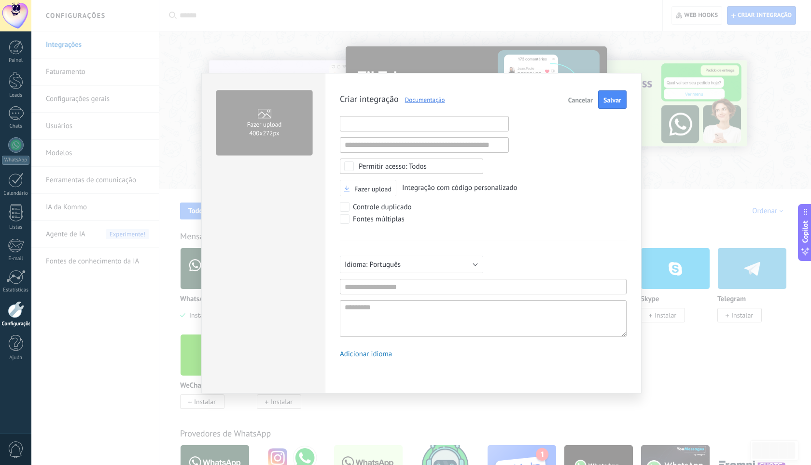
click at [446, 121] on input "text" at bounding box center [424, 123] width 169 height 15
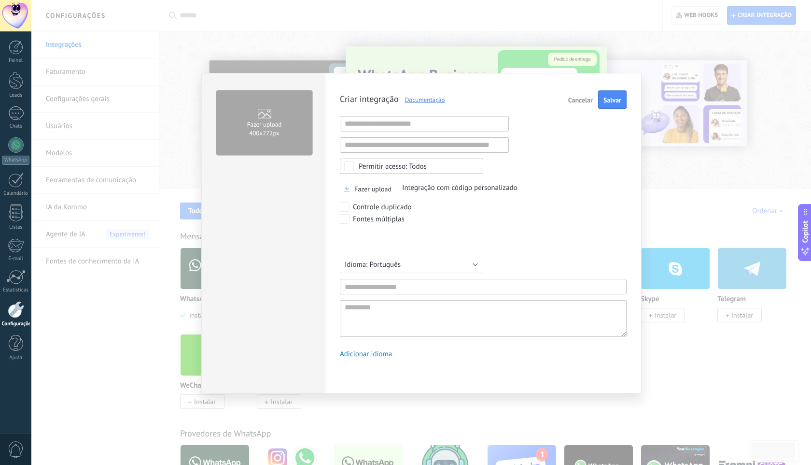
click at [581, 105] on button "Cancelar" at bounding box center [581, 99] width 32 height 18
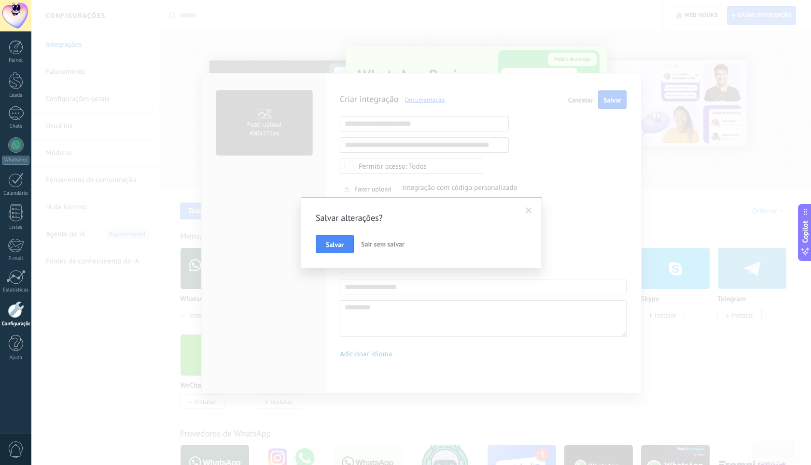
click at [371, 248] on button "Sair sem salvar" at bounding box center [382, 244] width 51 height 18
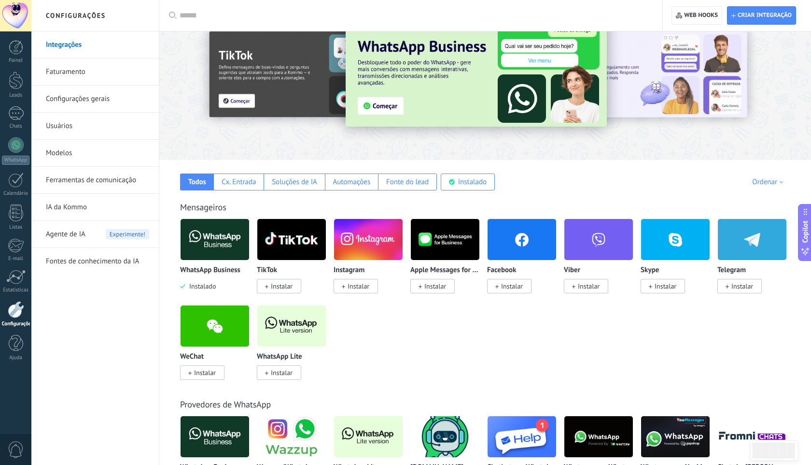
scroll to position [53, 0]
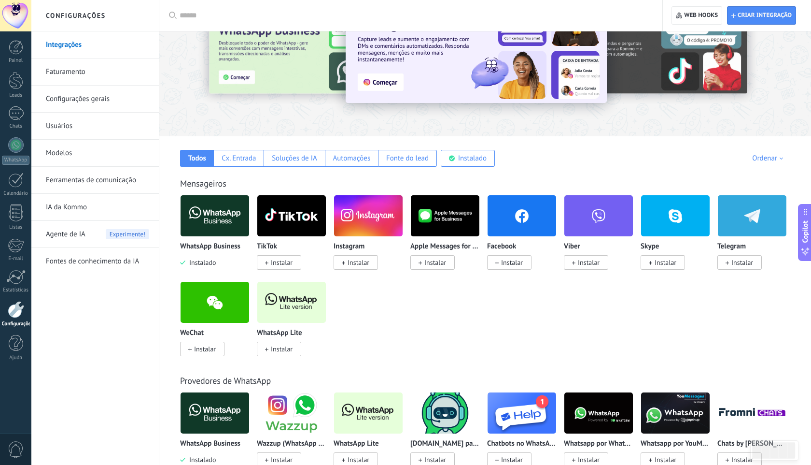
click at [366, 267] on span "Instalar" at bounding box center [359, 262] width 22 height 9
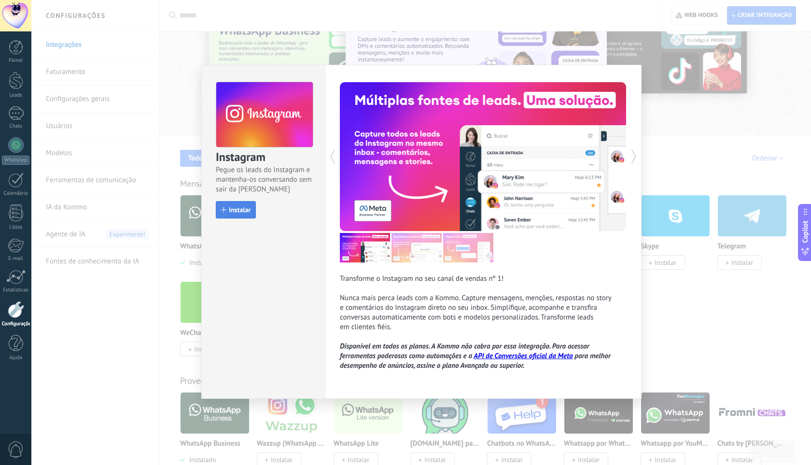
click at [235, 203] on button "Instalar" at bounding box center [236, 209] width 40 height 17
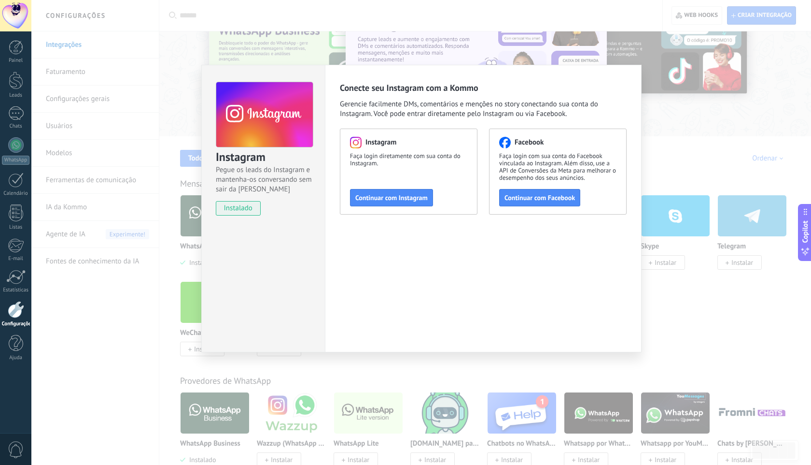
click at [774, 294] on div "Instagram Pegue os leads do Instagram e mantenha-os conversando sem sair da Kom…" at bounding box center [421, 232] width 780 height 465
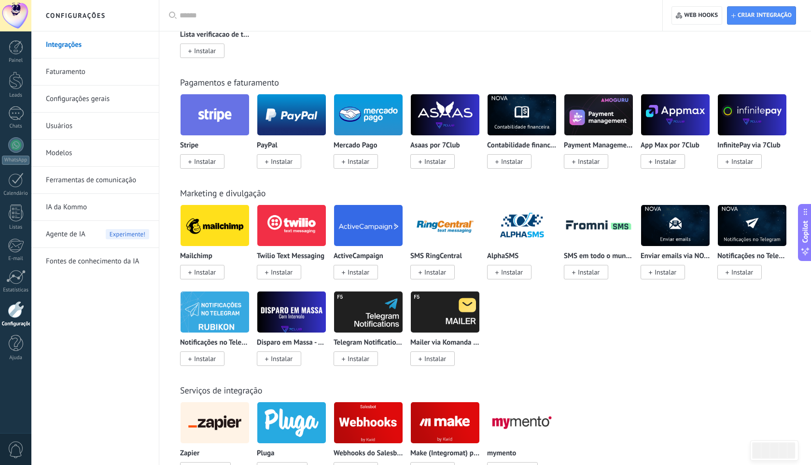
scroll to position [1361, 0]
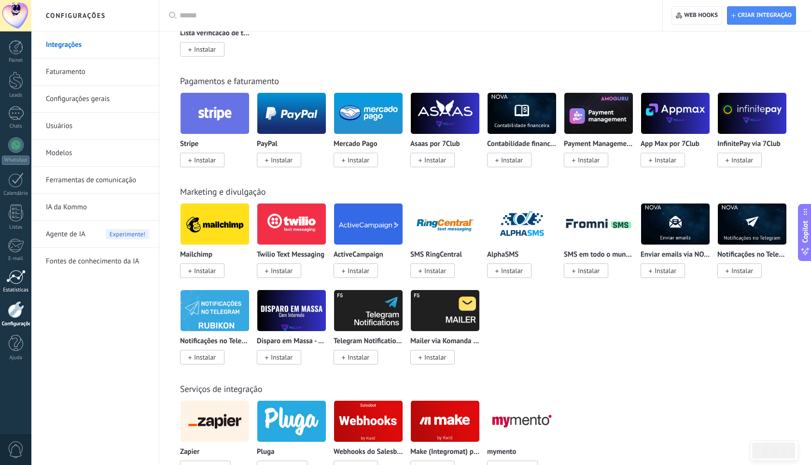
click at [30, 285] on link "Estatísticas" at bounding box center [15, 281] width 31 height 24
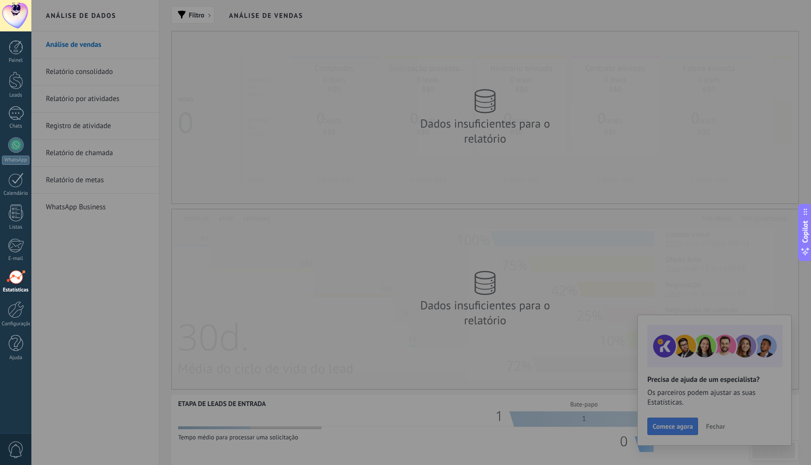
click at [14, 4] on div at bounding box center [15, 15] width 31 height 31
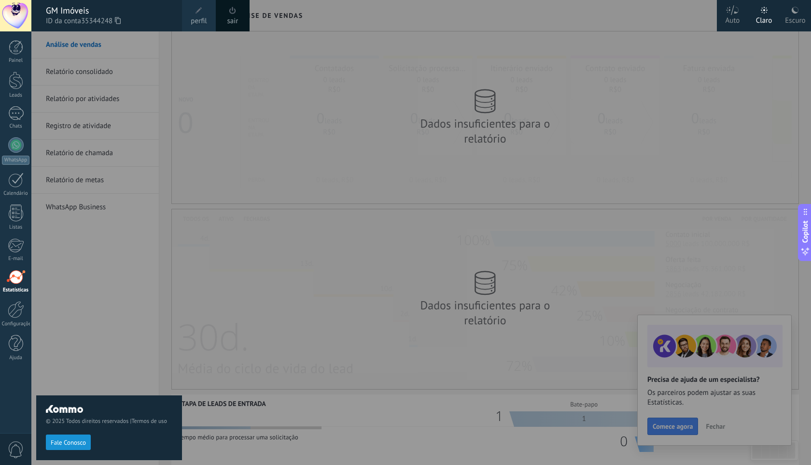
click at [196, 18] on span "perfil" at bounding box center [199, 21] width 16 height 11
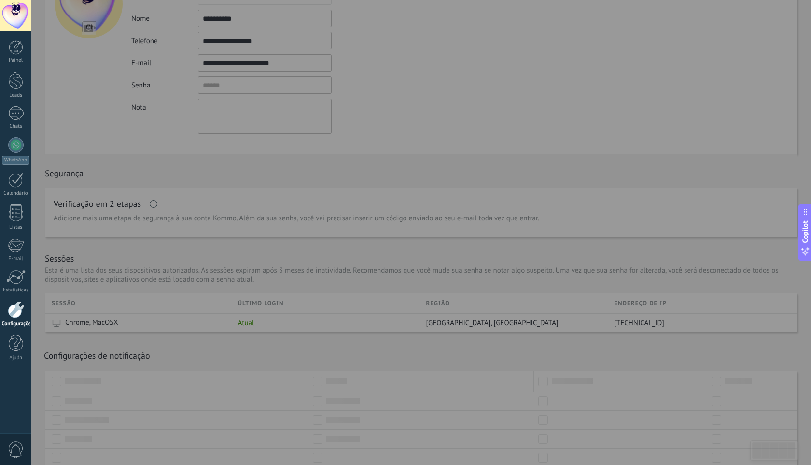
scroll to position [80, 0]
click at [239, 265] on div at bounding box center [436, 232] width 811 height 465
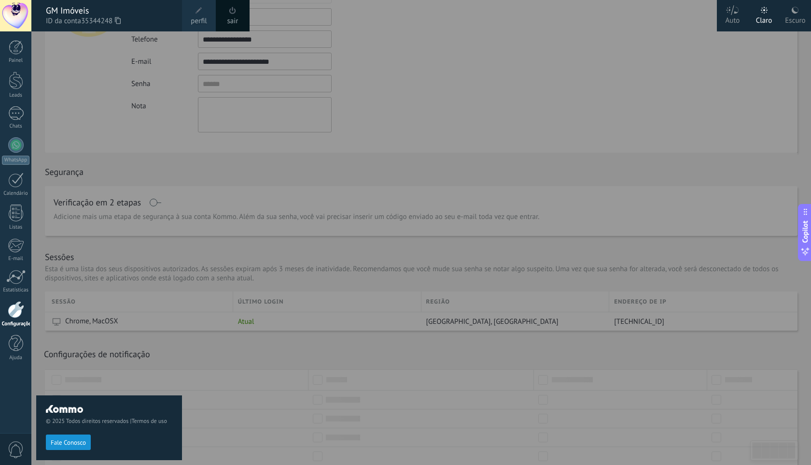
click at [239, 265] on div at bounding box center [436, 232] width 811 height 465
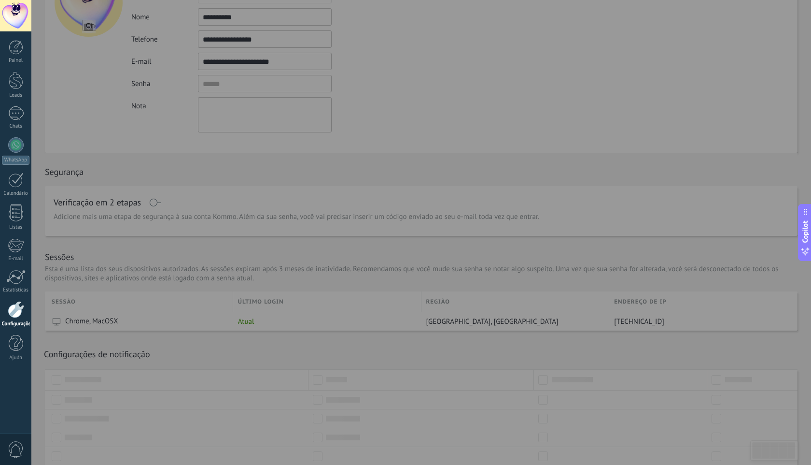
click at [18, 10] on div at bounding box center [15, 15] width 31 height 31
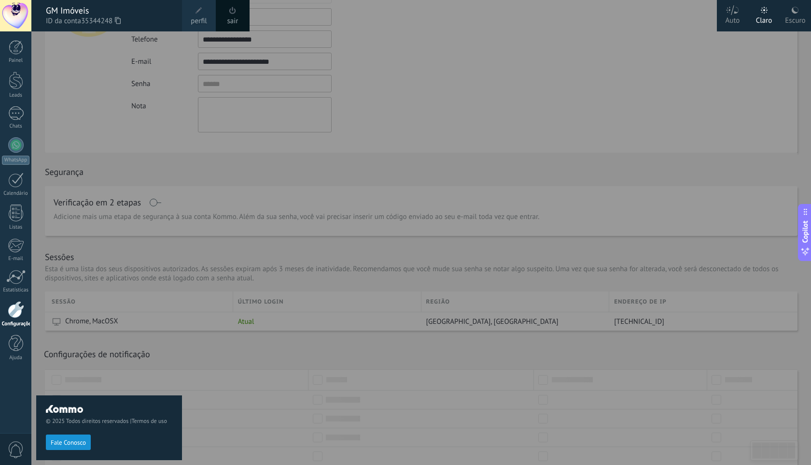
click at [729, 18] on div "Auto" at bounding box center [733, 18] width 14 height 25
click at [16, 278] on div at bounding box center [15, 276] width 19 height 14
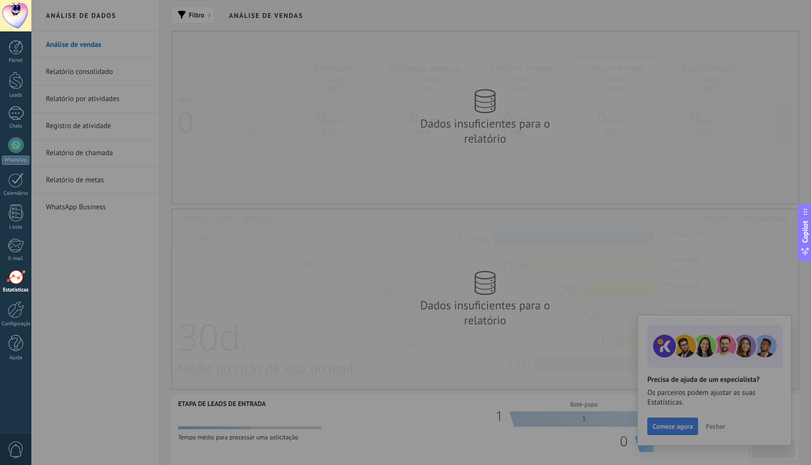
click at [719, 423] on div at bounding box center [436, 232] width 811 height 465
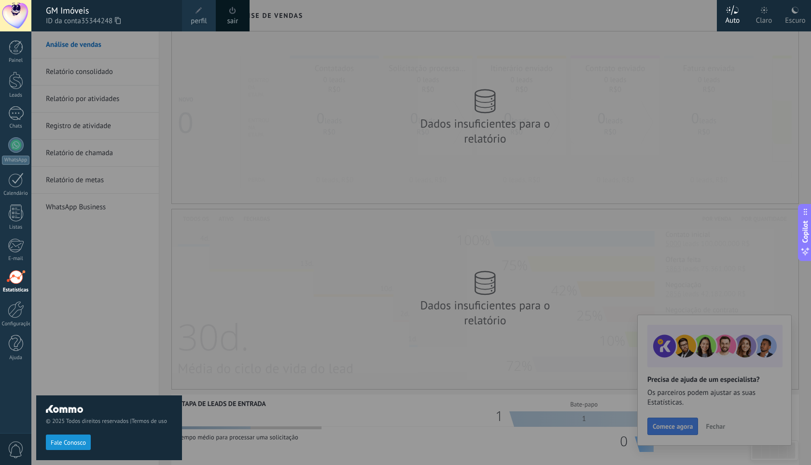
click at [719, 429] on div at bounding box center [436, 232] width 811 height 465
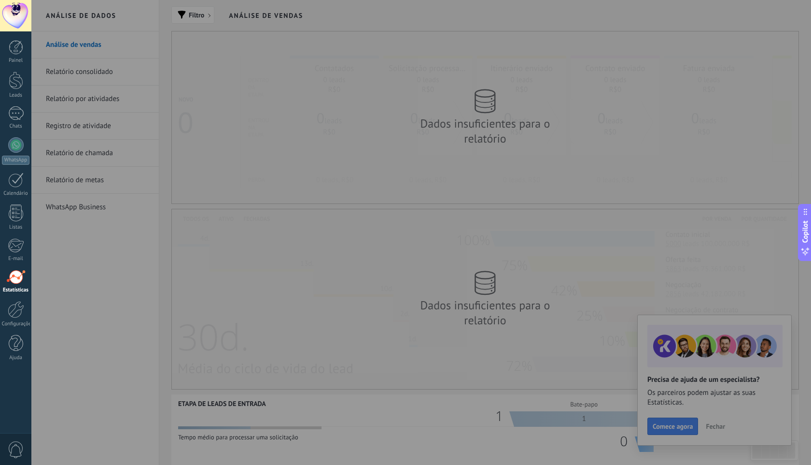
click at [447, 116] on div at bounding box center [436, 232] width 811 height 465
click at [189, 20] on div at bounding box center [436, 232] width 811 height 465
click at [137, 132] on div at bounding box center [436, 232] width 811 height 465
click at [443, 316] on div at bounding box center [436, 232] width 811 height 465
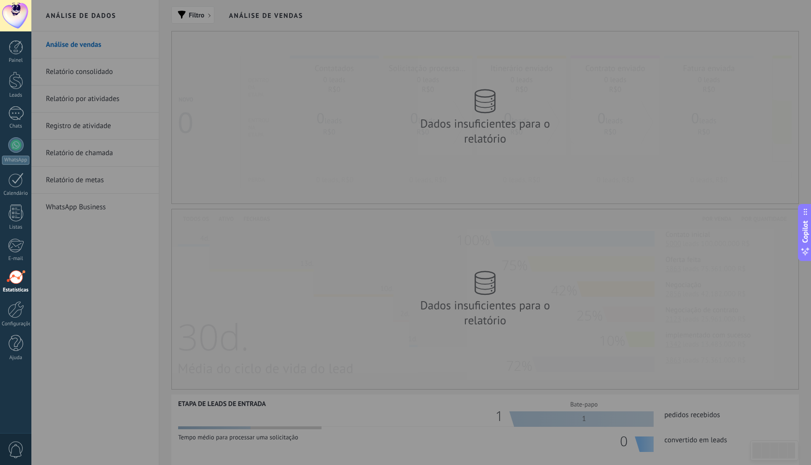
click at [121, 98] on div at bounding box center [436, 232] width 811 height 465
click at [95, 100] on div at bounding box center [436, 232] width 811 height 465
click at [14, 113] on div "1" at bounding box center [15, 113] width 15 height 14
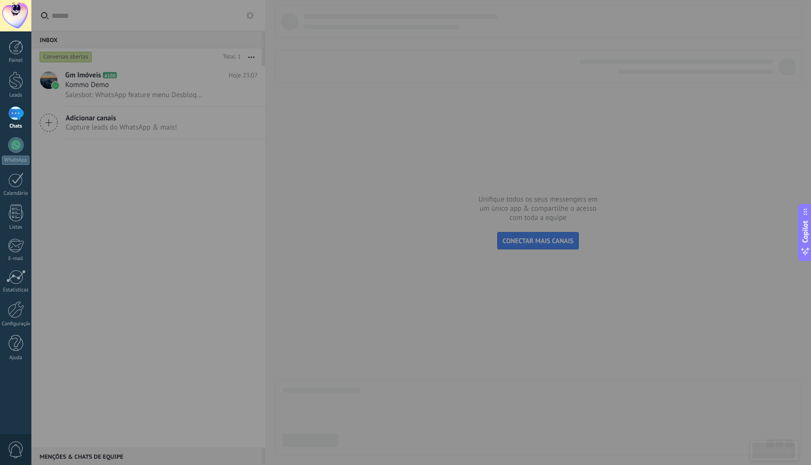
click at [103, 96] on div at bounding box center [436, 232] width 811 height 465
click at [91, 78] on div at bounding box center [436, 232] width 811 height 465
click at [25, 16] on div at bounding box center [15, 15] width 31 height 31
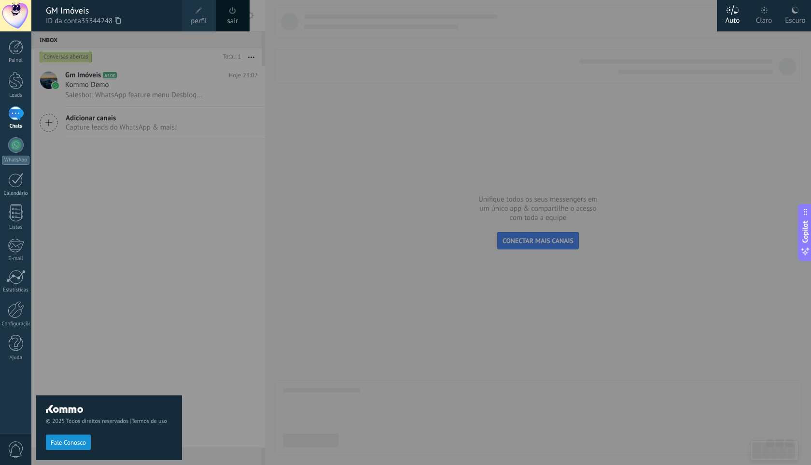
click at [760, 17] on div "Claro" at bounding box center [764, 18] width 16 height 25
click at [117, 419] on span "© 2025 Todos direitos reservados | Termos de uso" at bounding box center [109, 420] width 127 height 7
click at [196, 11] on span at bounding box center [199, 10] width 7 height 7
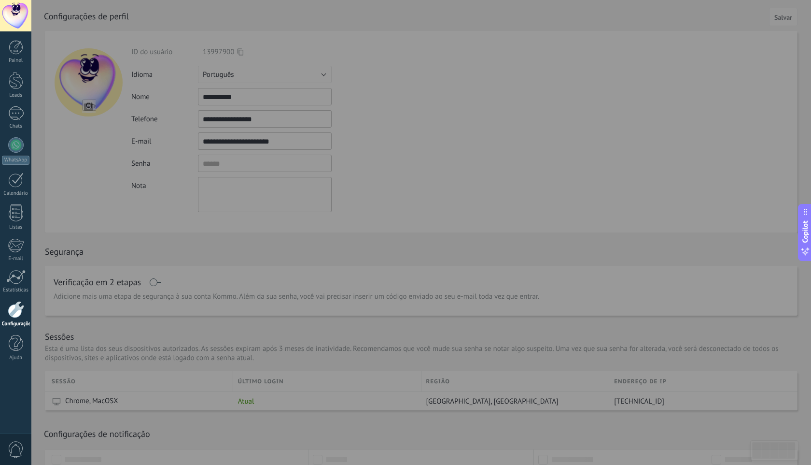
click at [199, 380] on div at bounding box center [436, 232] width 811 height 465
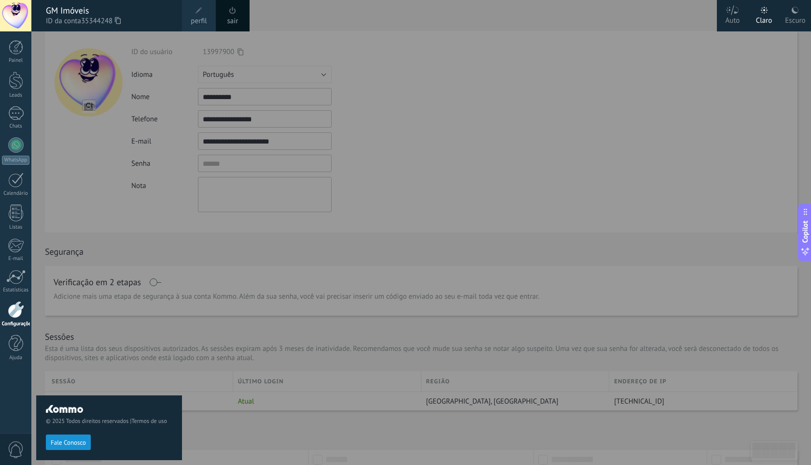
click at [14, 377] on div "Painel Leads 1 Chats WhatsApp Clientes" at bounding box center [31, 232] width 63 height 402
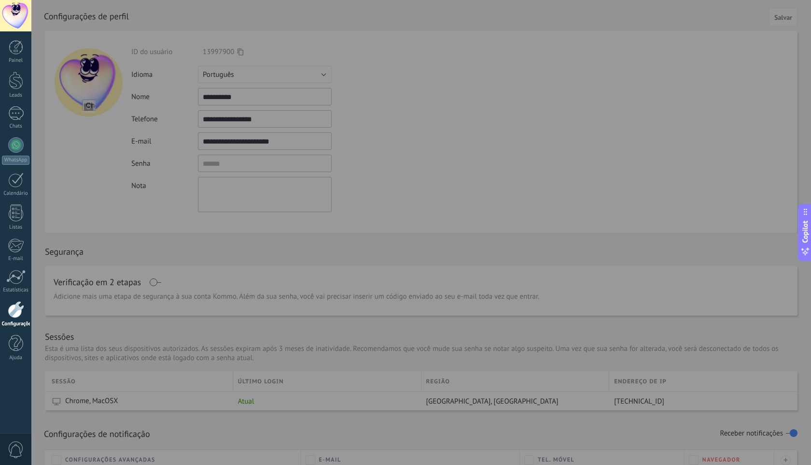
click at [18, 25] on div at bounding box center [15, 15] width 31 height 31
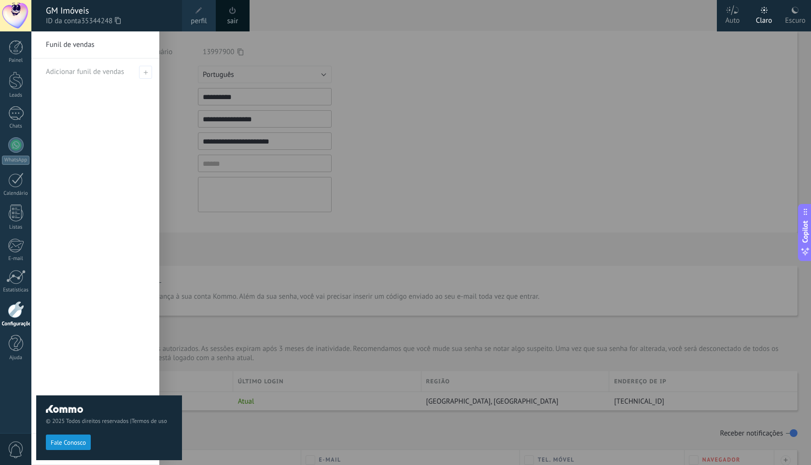
click at [97, 73] on div "© 2025 Todos direitos reservados | Termos de uso Fale Conosco" at bounding box center [109, 247] width 146 height 433
click at [142, 75] on div "© 2025 Todos direitos reservados | Termos de uso Fale Conosco" at bounding box center [109, 247] width 146 height 433
click at [146, 75] on div "© 2025 Todos direitos reservados | Termos de uso Fale Conosco" at bounding box center [109, 247] width 146 height 433
click at [100, 266] on div "© 2025 Todos direitos reservados | Termos de uso Fale Conosco" at bounding box center [109, 247] width 146 height 433
click at [457, 288] on div at bounding box center [436, 232] width 811 height 465
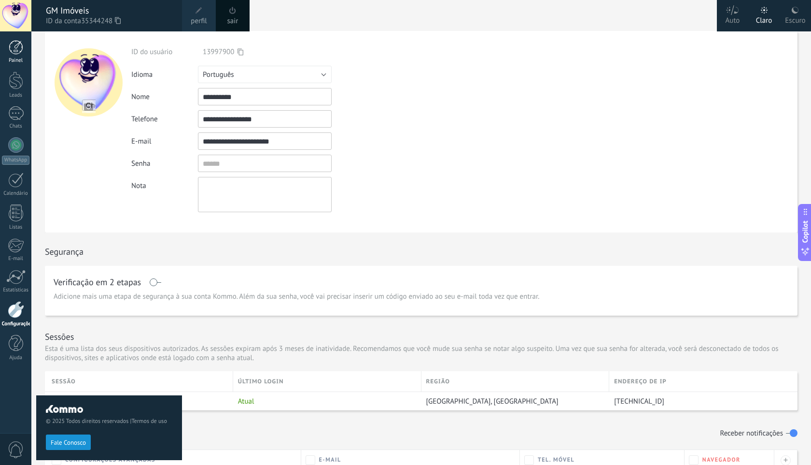
click at [14, 47] on div at bounding box center [16, 47] width 14 height 14
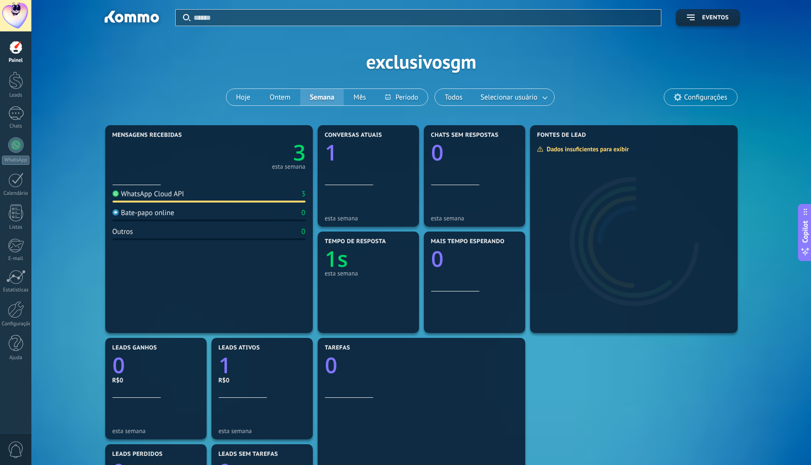
click at [349, 286] on div "Tempo de resposta 1s esta semana" at bounding box center [368, 264] width 87 height 53
click at [629, 417] on div "Mensagens recebidas 3 esta semana WhatsApp Cloud API 3 Bate-papo online 0 Outro…" at bounding box center [422, 388] width 638 height 531
click at [789, 115] on div "Aplicar Eventos exclusivosgm Hoje Ontem Semana Mês Todos Selecionar usuário Con…" at bounding box center [421, 61] width 751 height 123
click at [788, 114] on div "Aplicar Eventos exclusivosgm Hoje Ontem Semana Mês Todos Selecionar usuário Con…" at bounding box center [421, 61] width 751 height 123
click at [714, 91] on span "Configurações" at bounding box center [701, 97] width 72 height 16
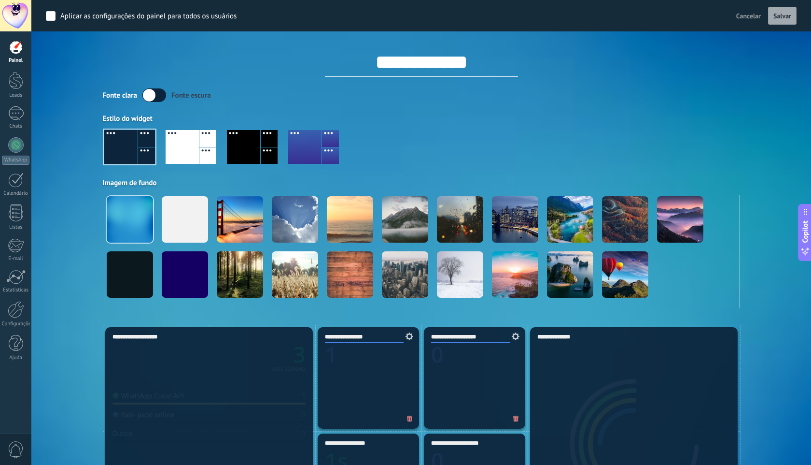
click at [688, 132] on div at bounding box center [422, 150] width 638 height 55
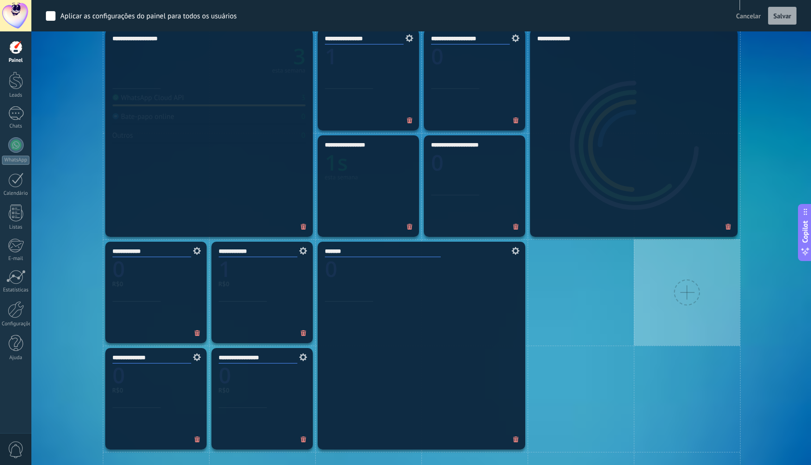
scroll to position [216, 0]
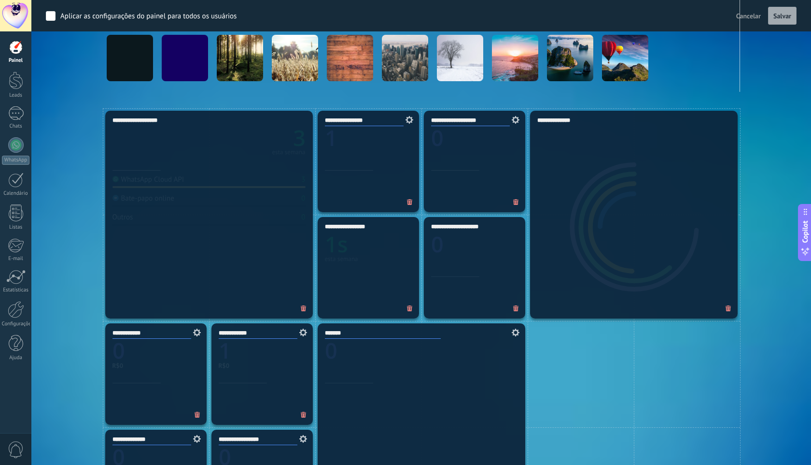
click at [748, 17] on span "Cancelar" at bounding box center [749, 16] width 25 height 9
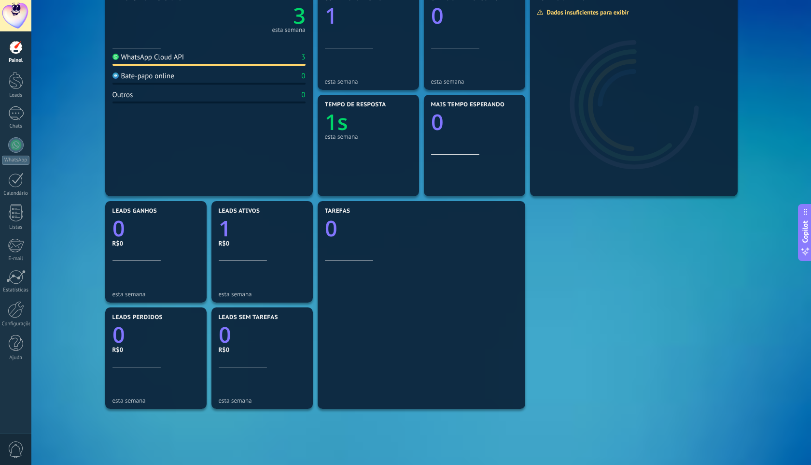
scroll to position [219, 0]
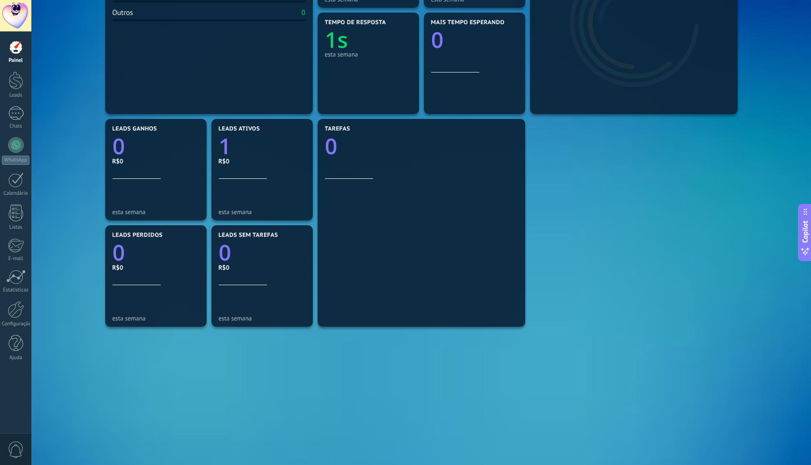
drag, startPoint x: 659, startPoint y: 179, endPoint x: 659, endPoint y: 168, distance: 10.6
click at [659, 171] on div "Mensagens recebidas 3 esta semana WhatsApp Cloud API 3 Bate-papo online 0 Outro…" at bounding box center [422, 169] width 638 height 531
click at [659, 168] on div "Mensagens recebidas 3 esta semana WhatsApp Cloud API 3 Bate-papo online 0 Outro…" at bounding box center [422, 169] width 638 height 531
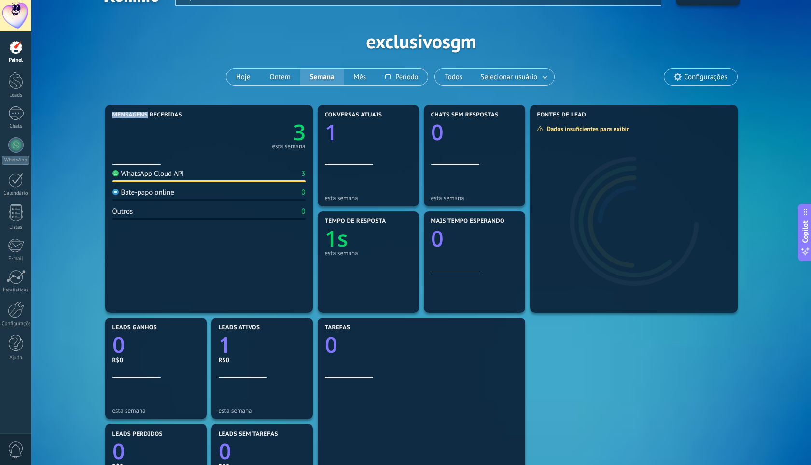
scroll to position [0, 0]
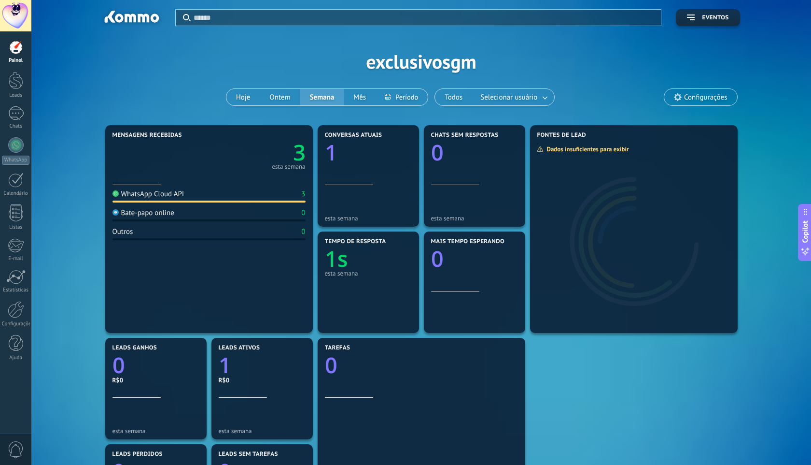
click at [149, 8] on div "Aplicar Eventos" at bounding box center [422, 13] width 638 height 26
click at [132, 18] on div at bounding box center [131, 18] width 62 height 16
click at [715, 18] on span "Eventos" at bounding box center [715, 17] width 27 height 7
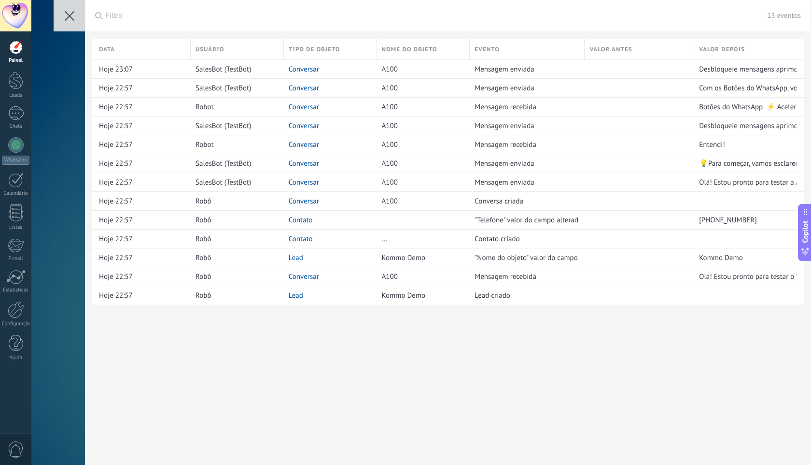
click at [67, 13] on use at bounding box center [70, 16] width 10 height 10
